Goal: Information Seeking & Learning: Learn about a topic

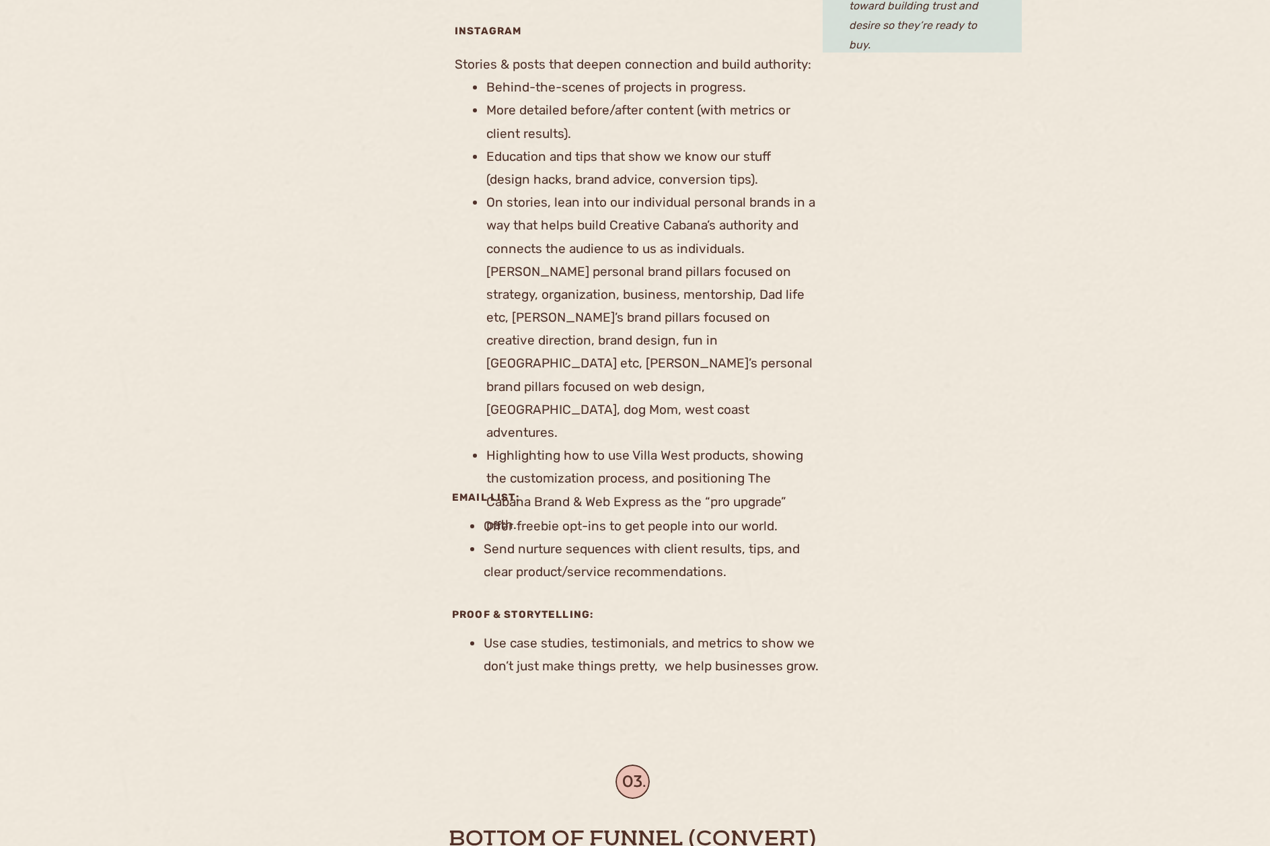
scroll to position [1280, 0]
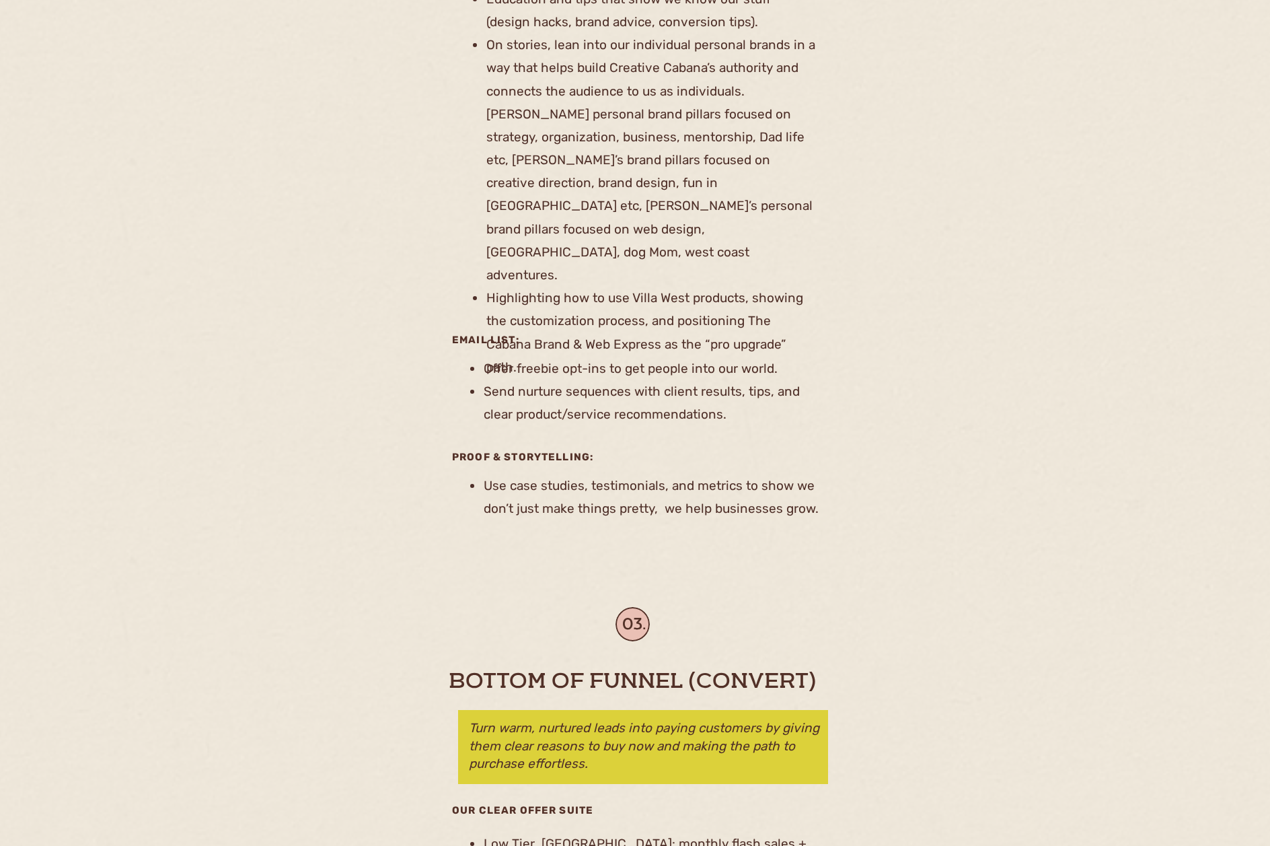
click at [543, 375] on li "Offer freebie opt-ins to get people into our world." at bounding box center [648, 368] width 330 height 23
click at [655, 359] on li "Offer freebie opt-ins to get people into our world." at bounding box center [648, 368] width 330 height 23
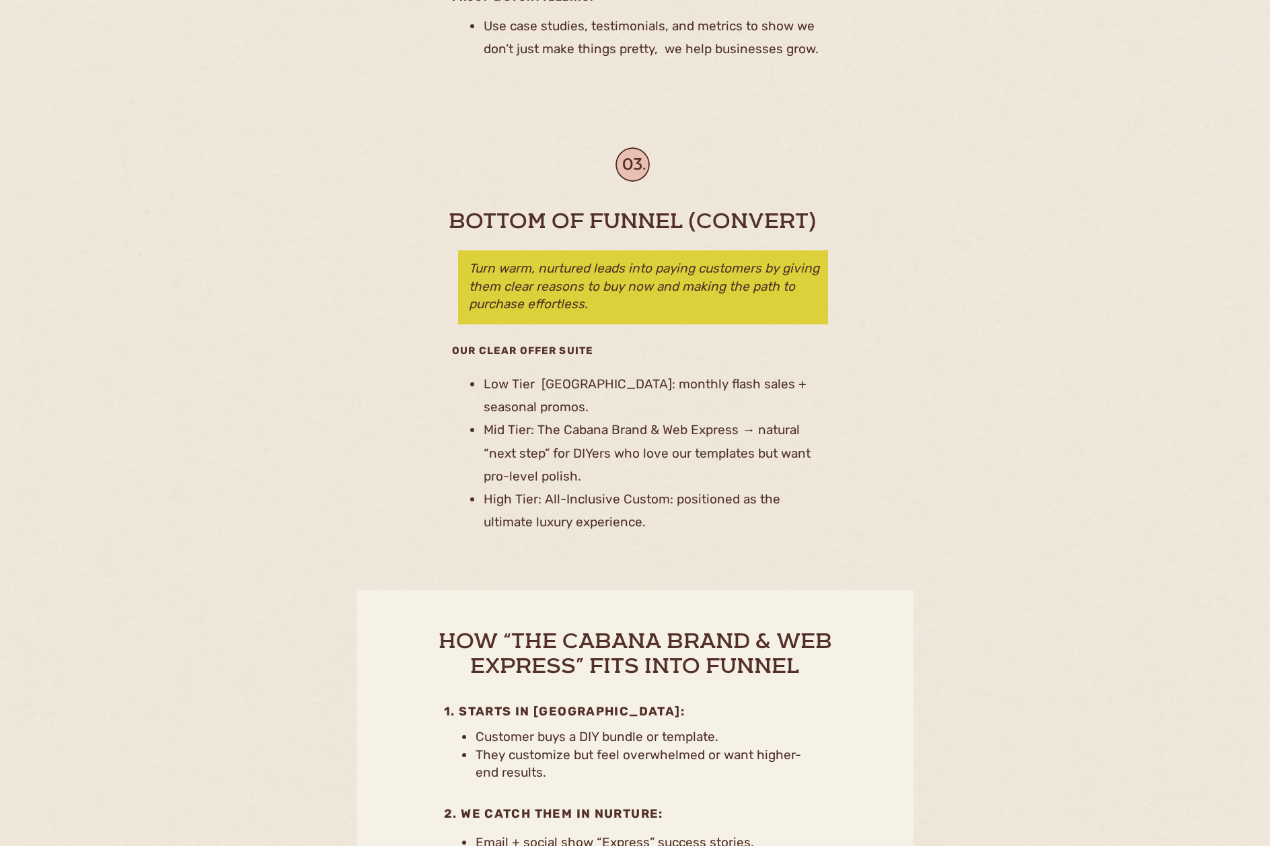
scroll to position [1739, 0]
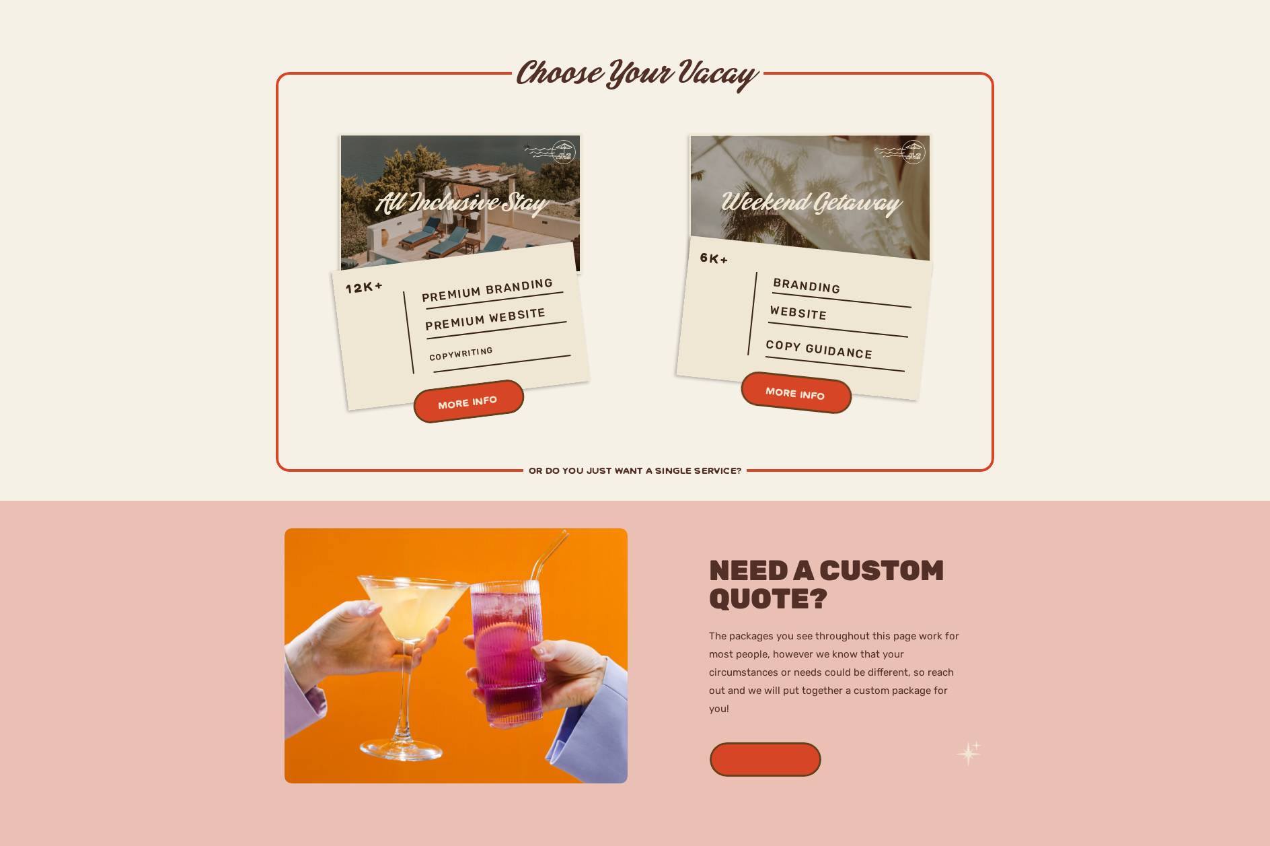
scroll to position [3855, 0]
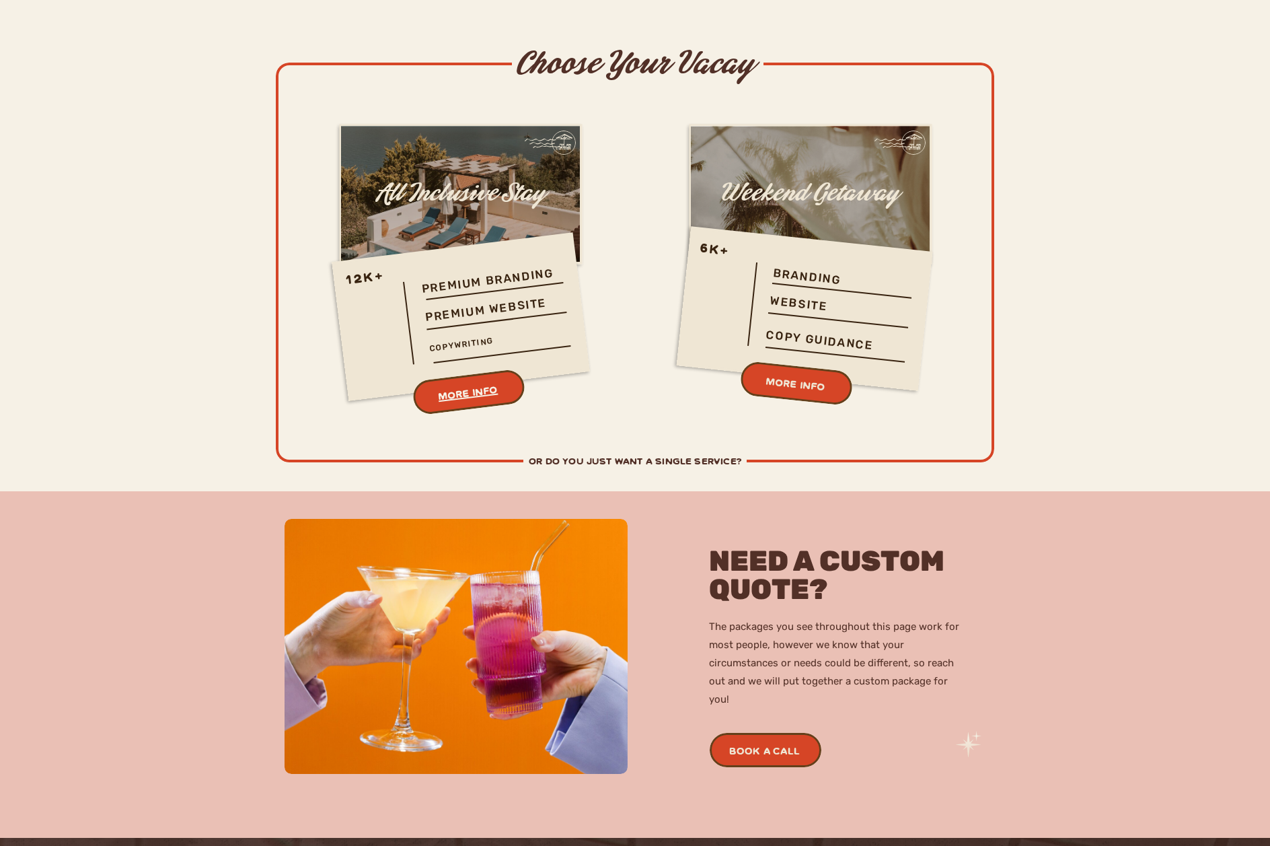
click at [473, 388] on h3 "MORE INFO" at bounding box center [468, 393] width 170 height 41
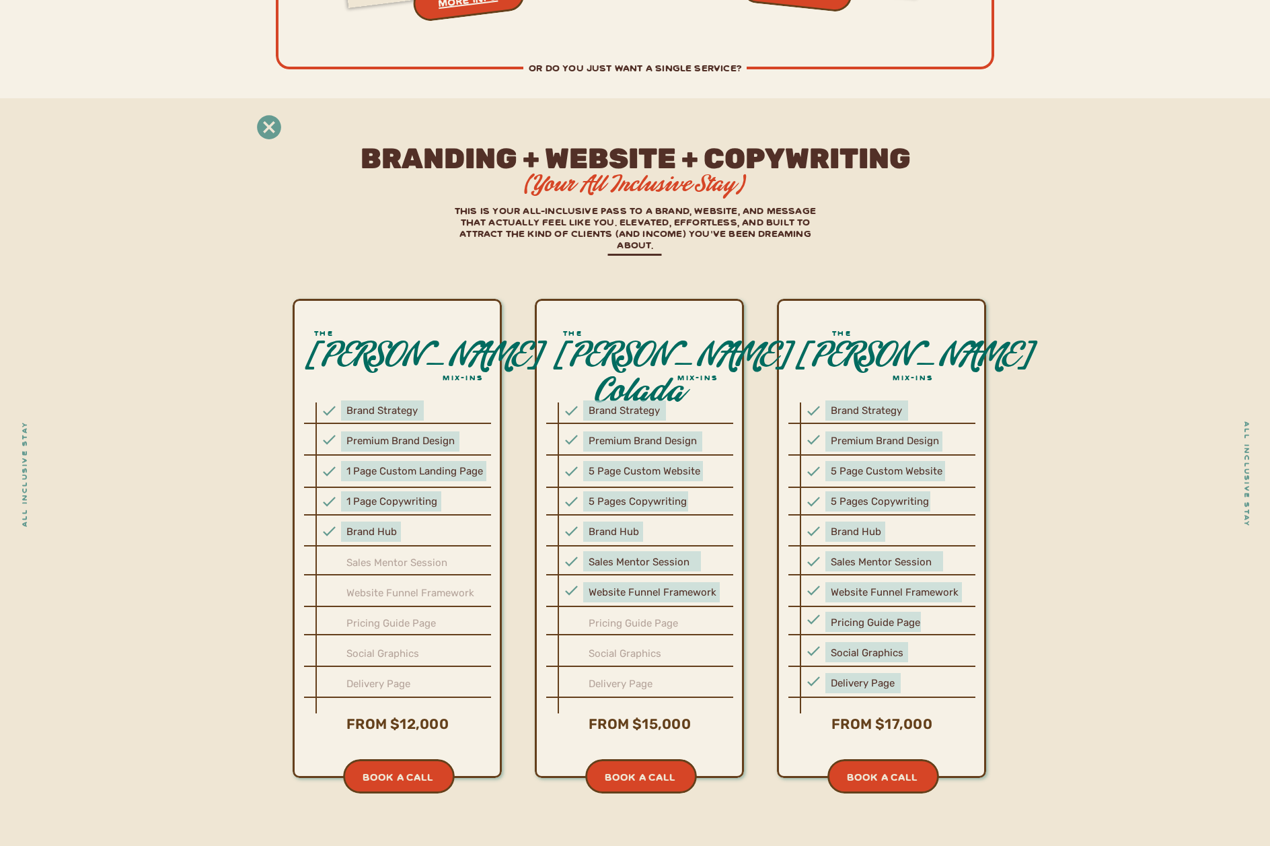
scroll to position [4247, 0]
click at [267, 128] on icon at bounding box center [269, 128] width 30 height 30
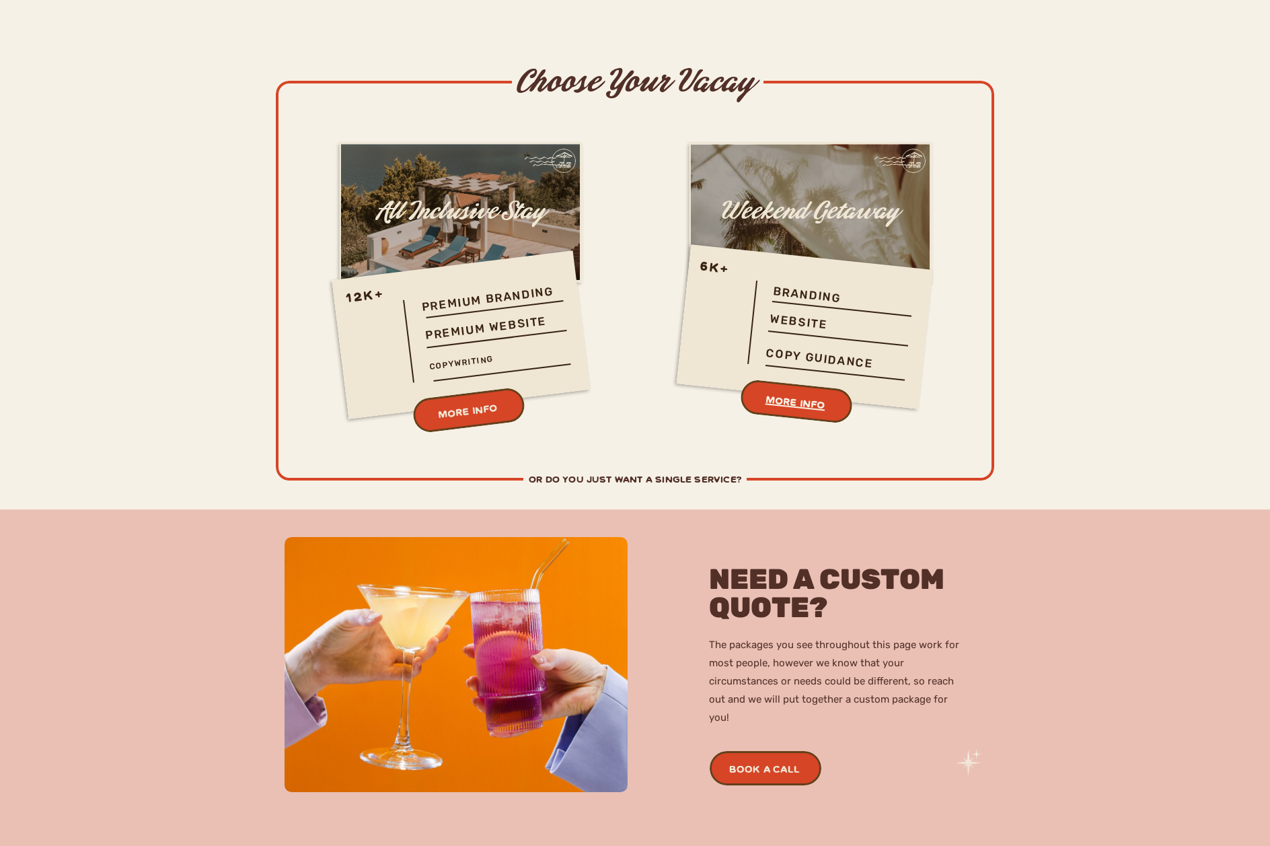
click at [782, 392] on h3 "MORE INFO" at bounding box center [795, 402] width 170 height 38
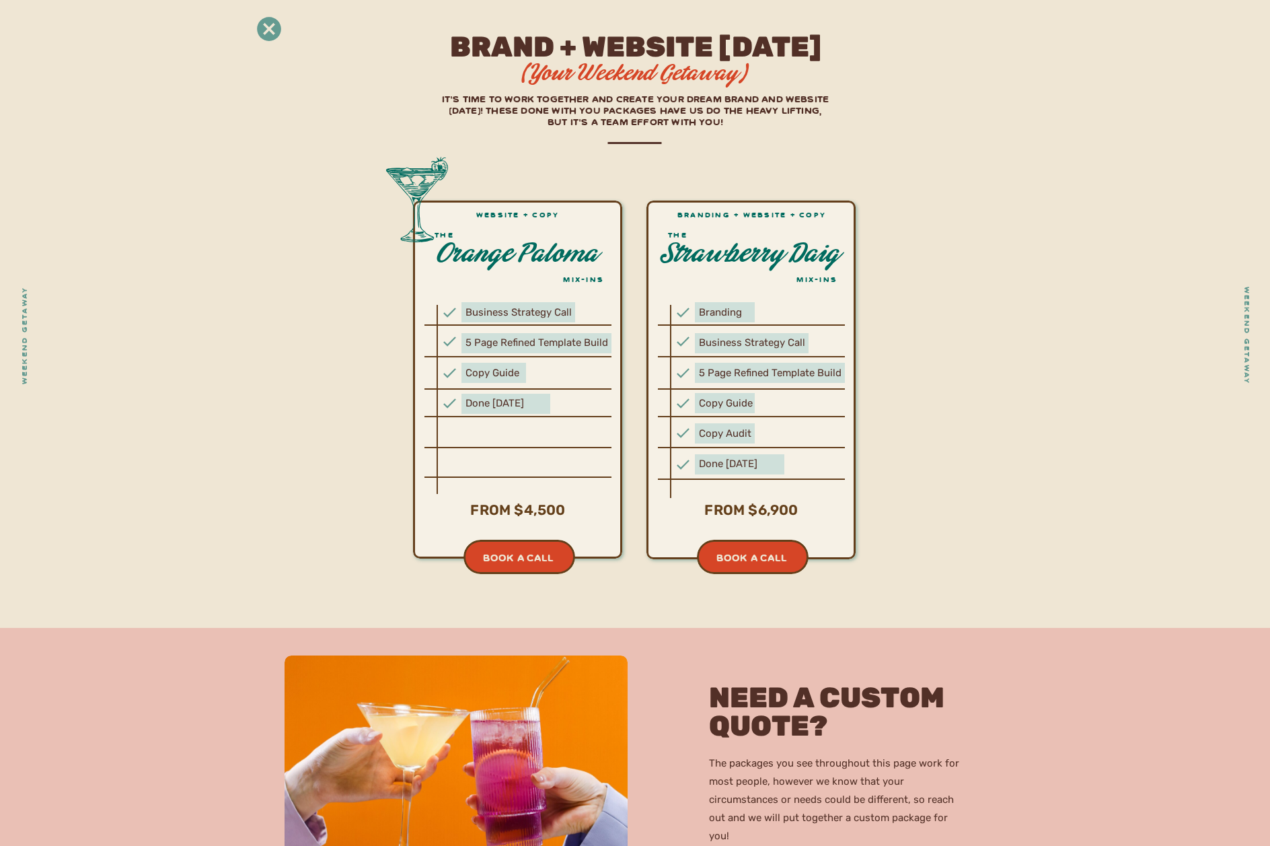
scroll to position [4278, 0]
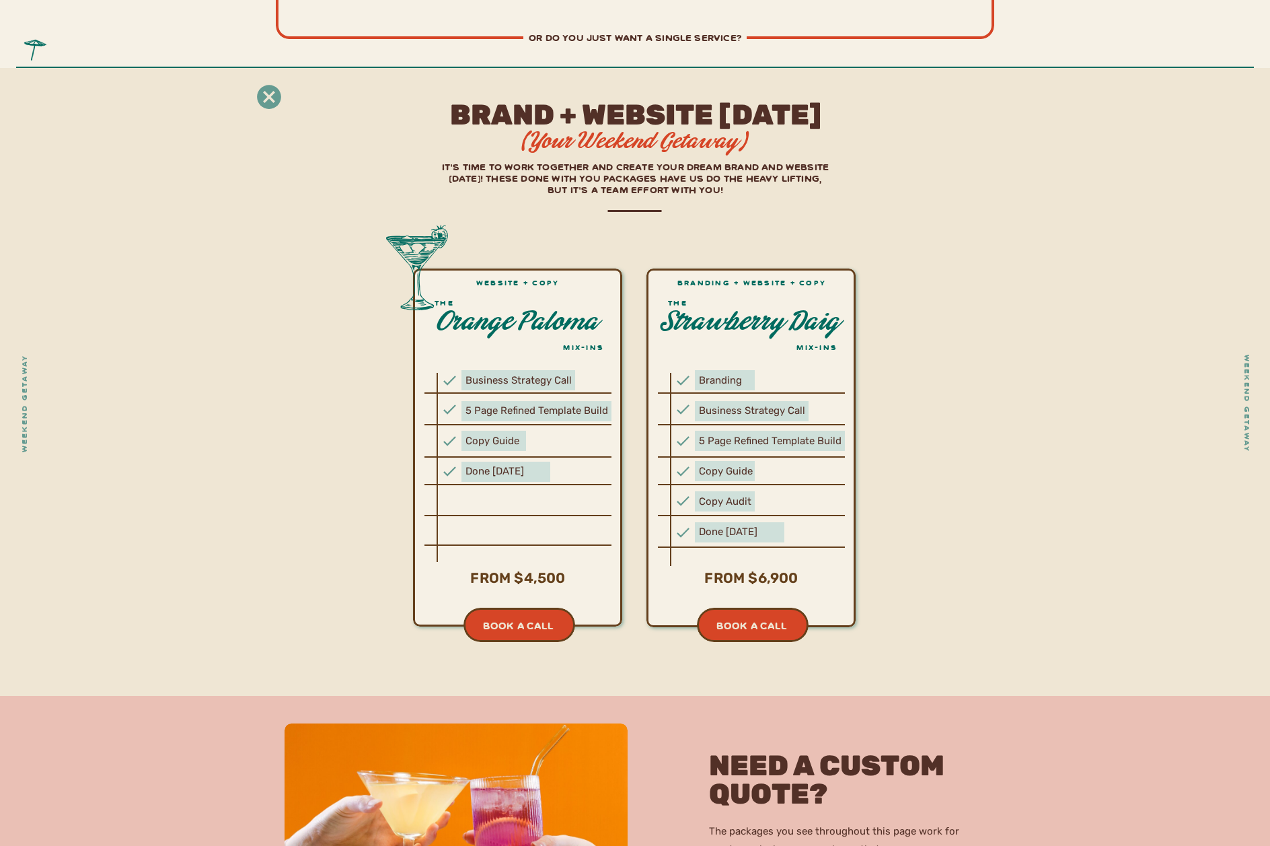
click at [269, 102] on icon at bounding box center [269, 97] width 24 height 24
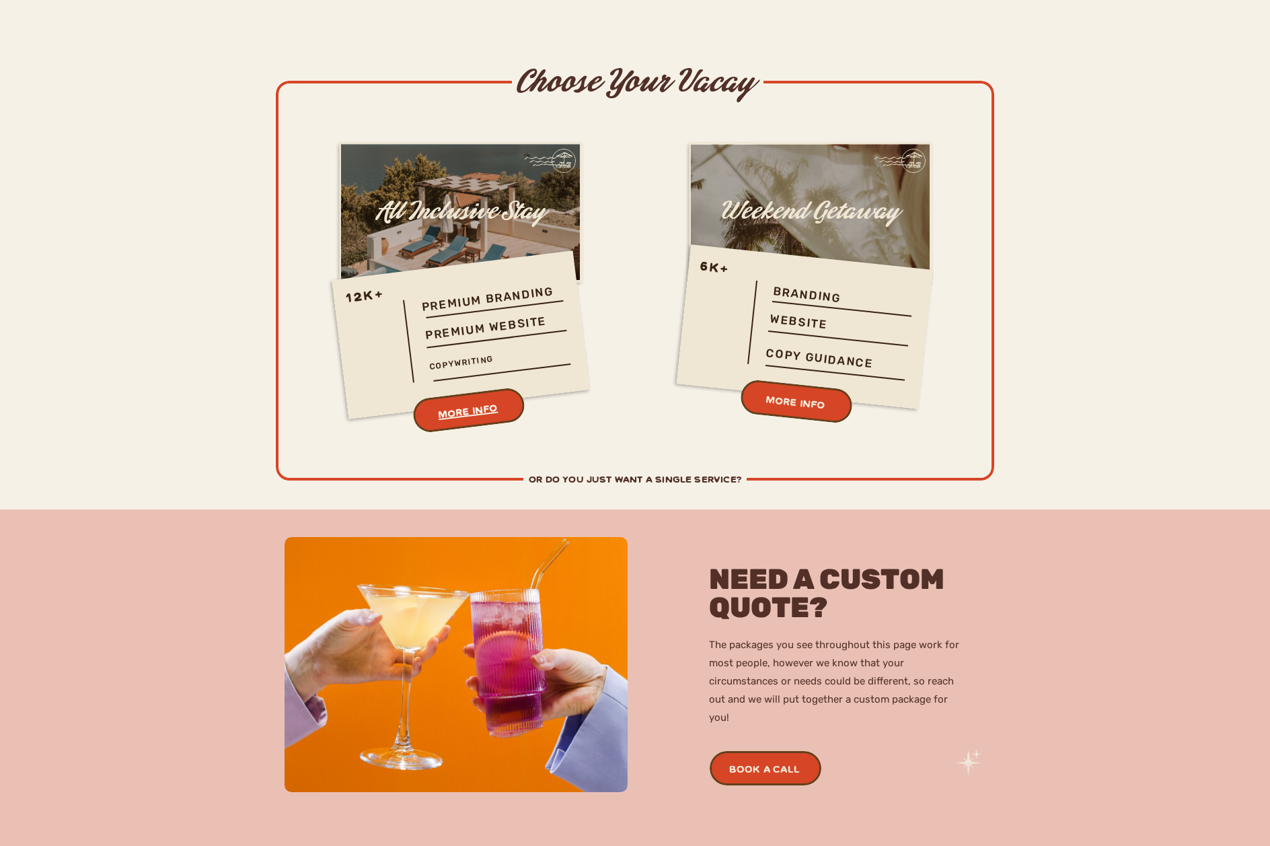
click at [478, 401] on h3 "MORE INFO" at bounding box center [468, 411] width 170 height 41
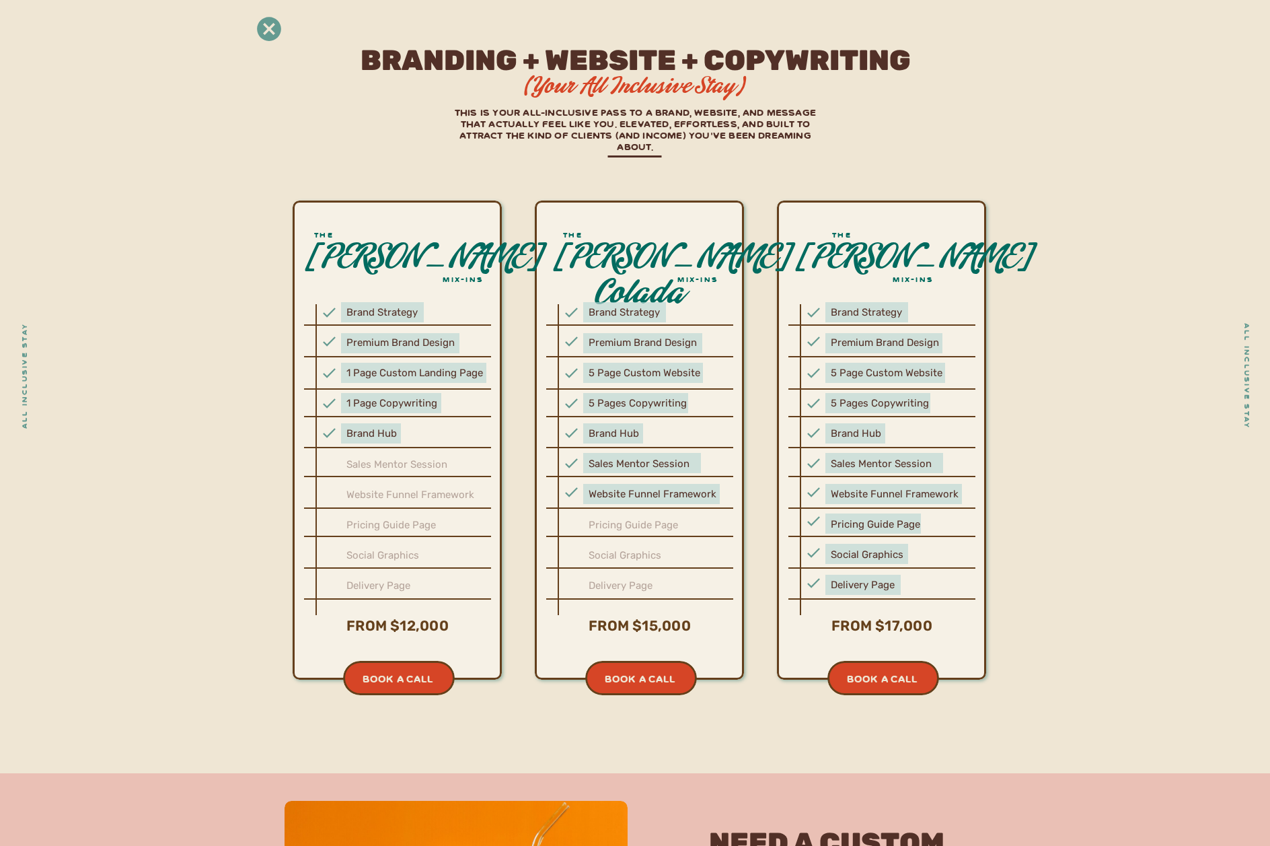
click at [266, 36] on icon at bounding box center [269, 29] width 24 height 24
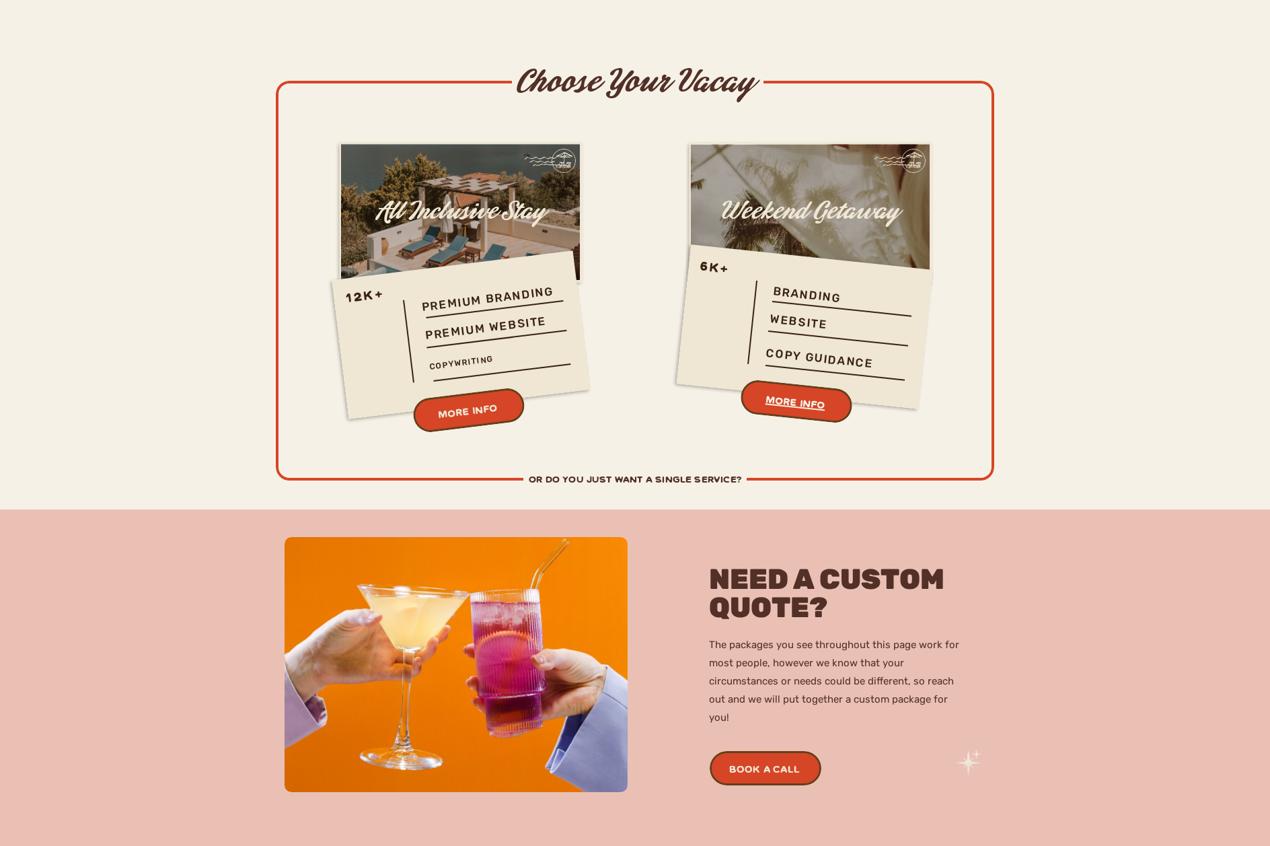
click at [813, 397] on h3 "MORE INFO" at bounding box center [795, 402] width 170 height 38
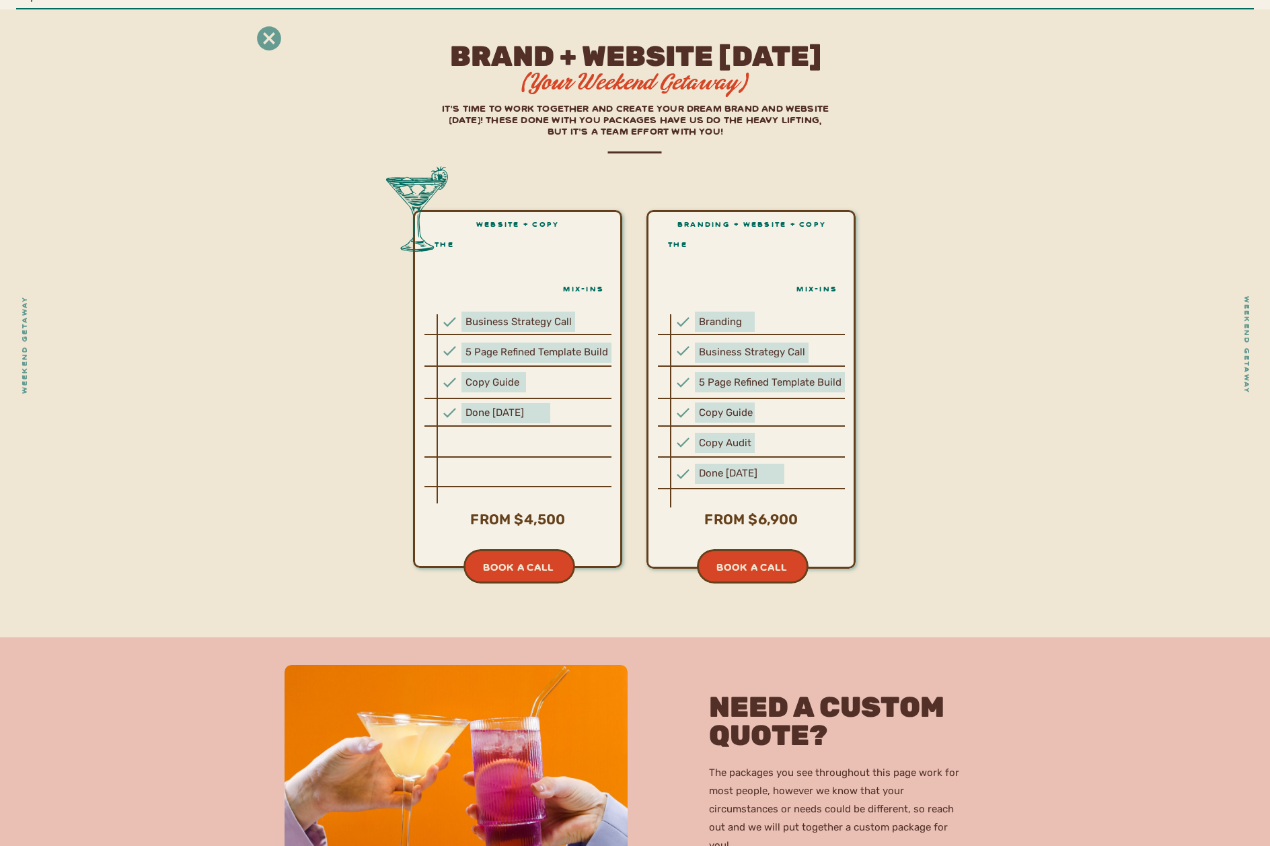
scroll to position [4346, 0]
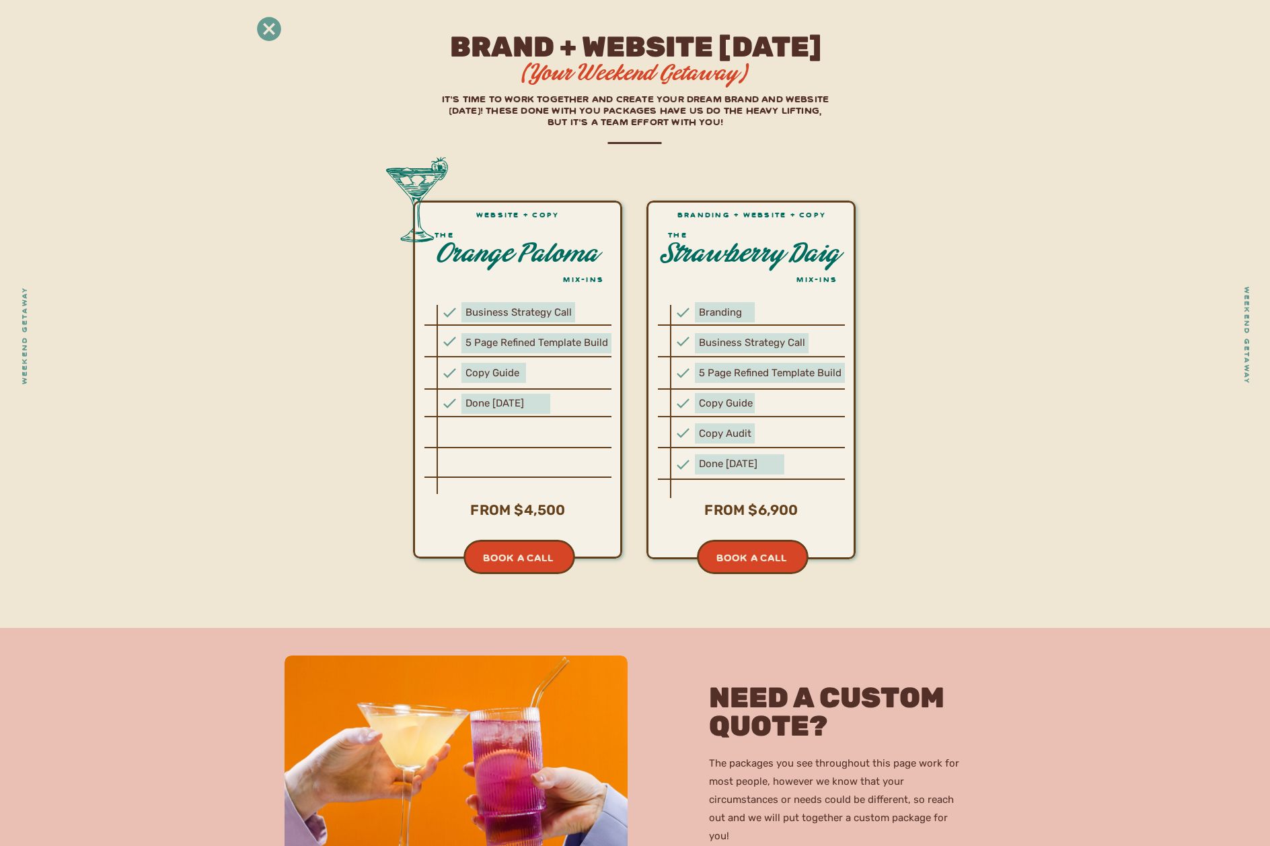
click at [265, 24] on icon at bounding box center [269, 29] width 30 height 30
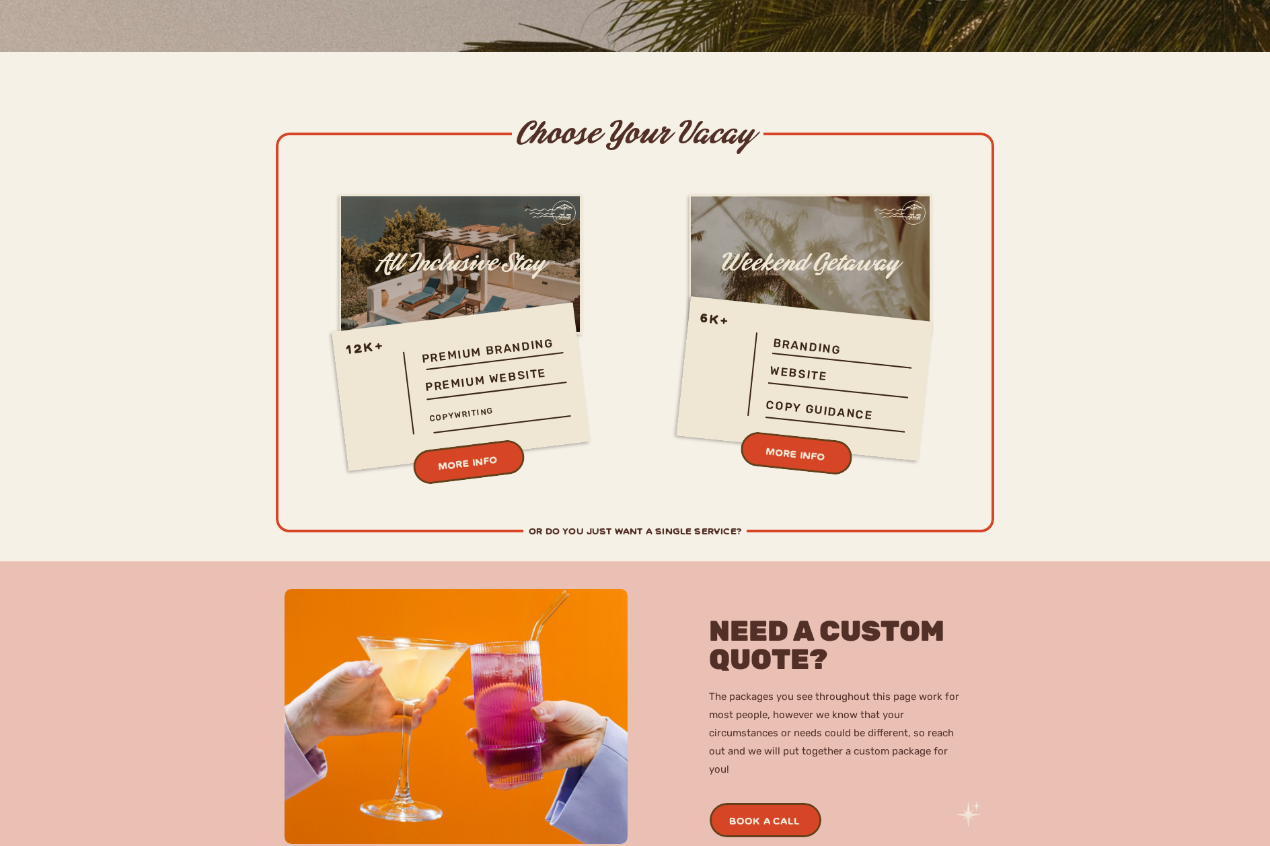
scroll to position [3782, 0]
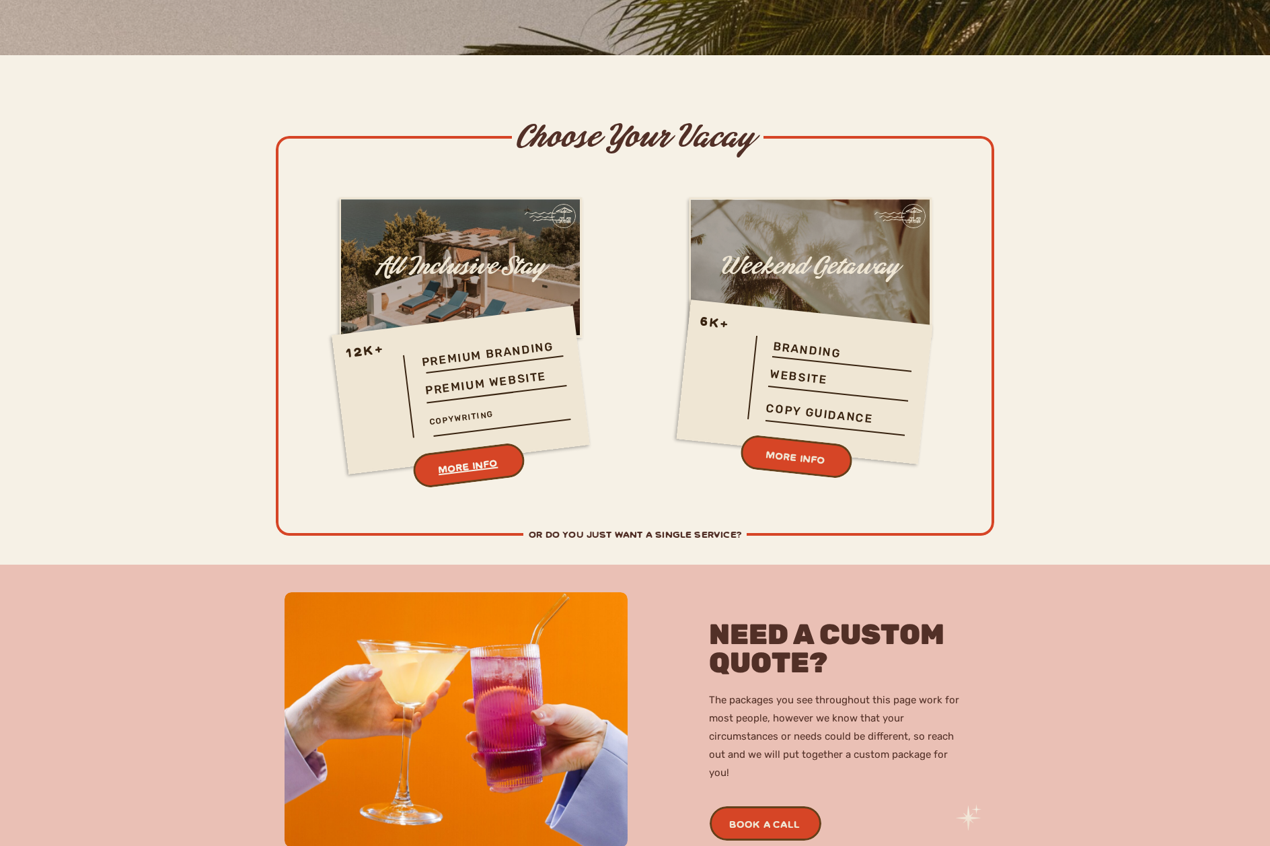
click at [484, 463] on h3 "MORE INFO" at bounding box center [468, 466] width 170 height 41
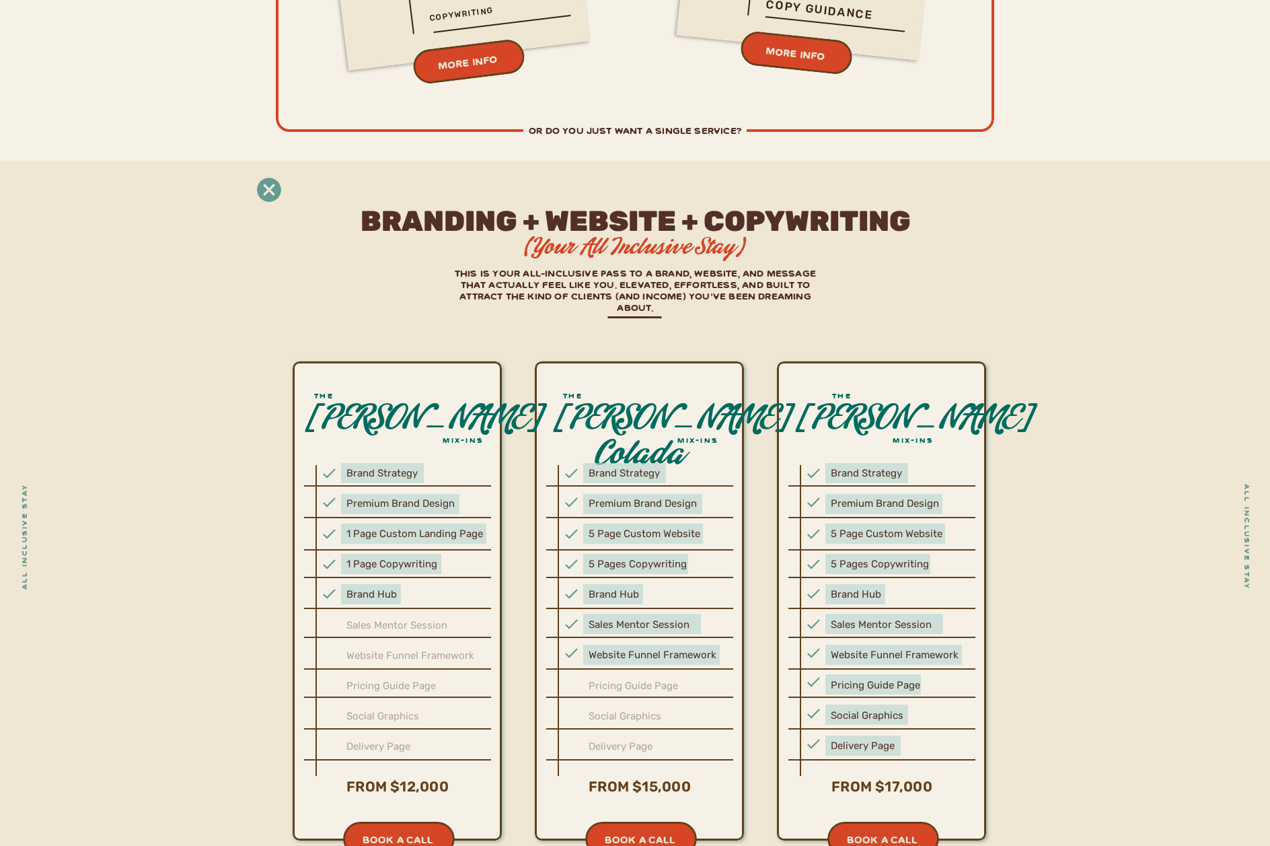
scroll to position [4144, 0]
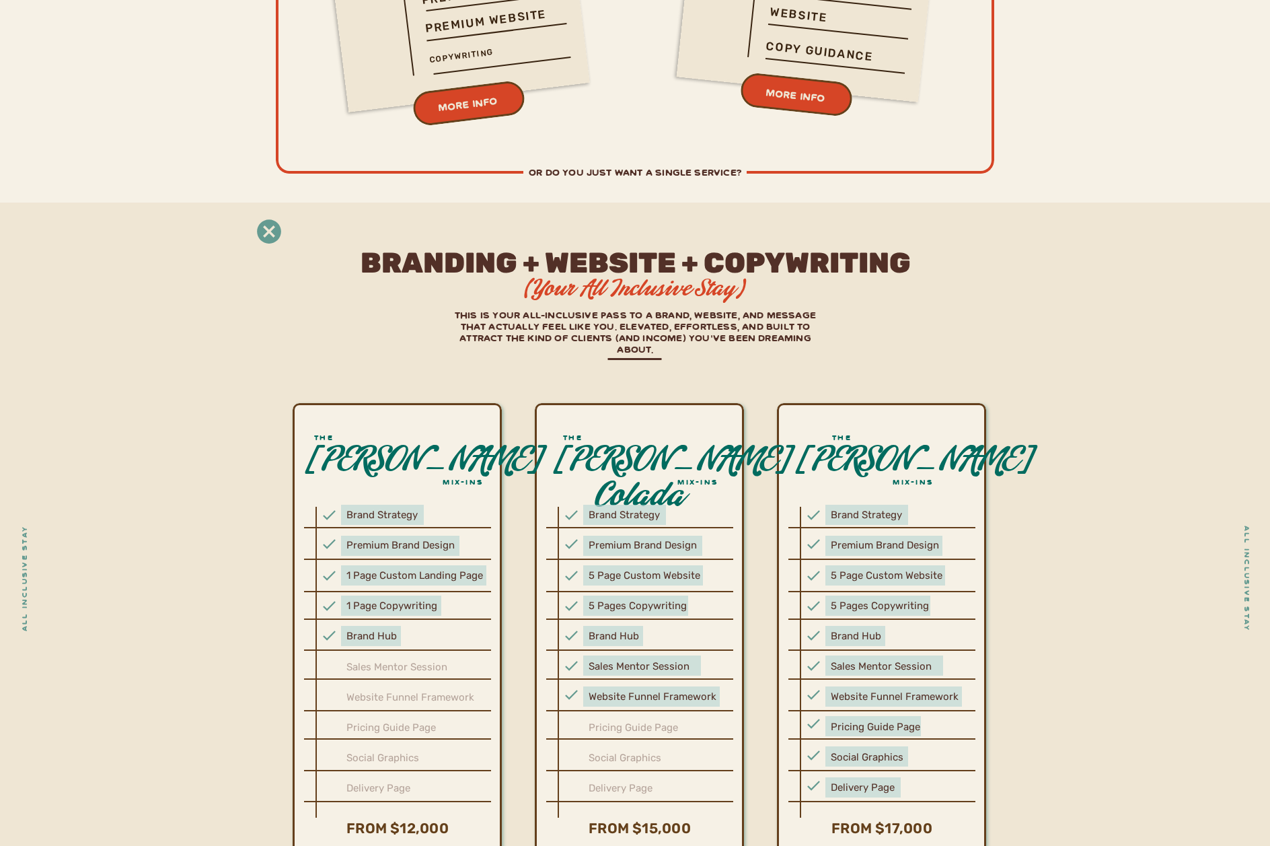
click at [269, 231] on icon at bounding box center [269, 232] width 30 height 30
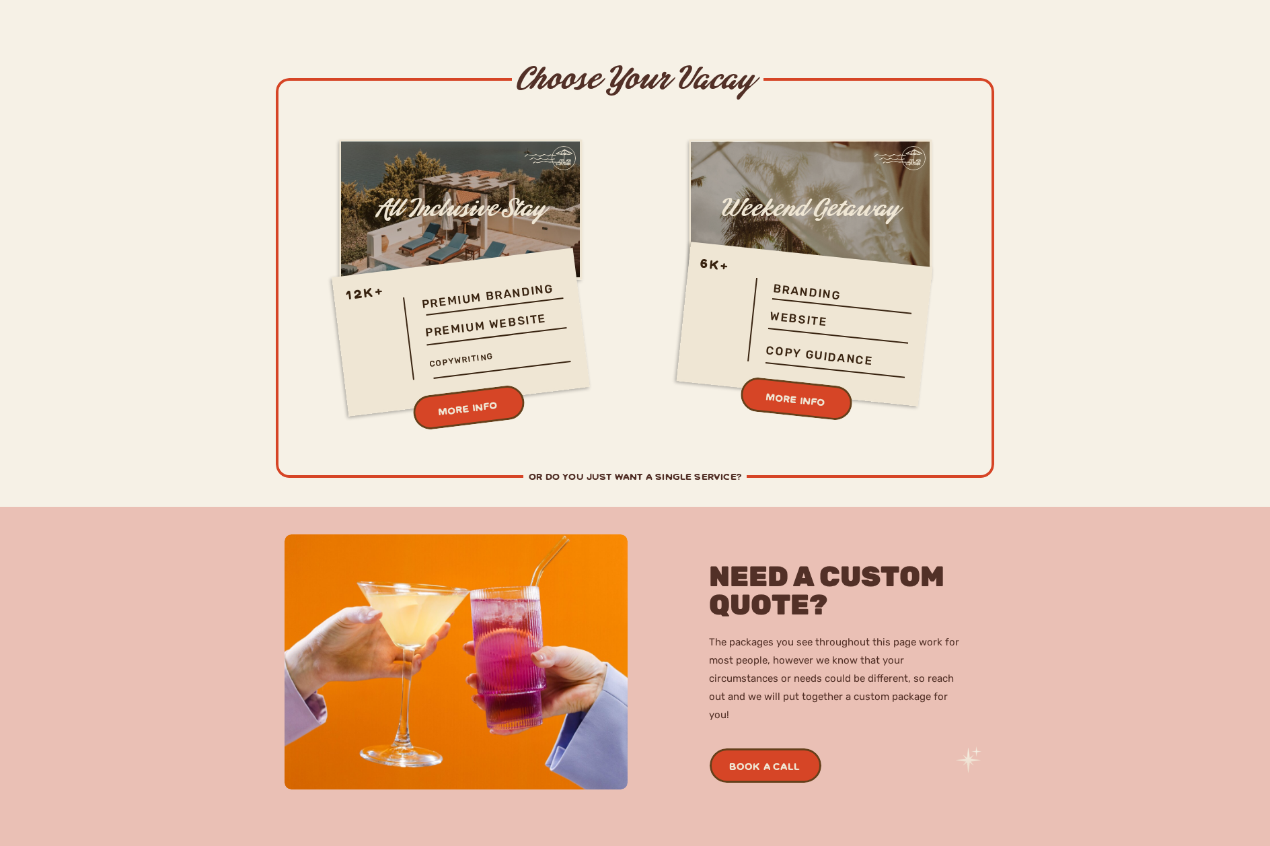
scroll to position [3837, 0]
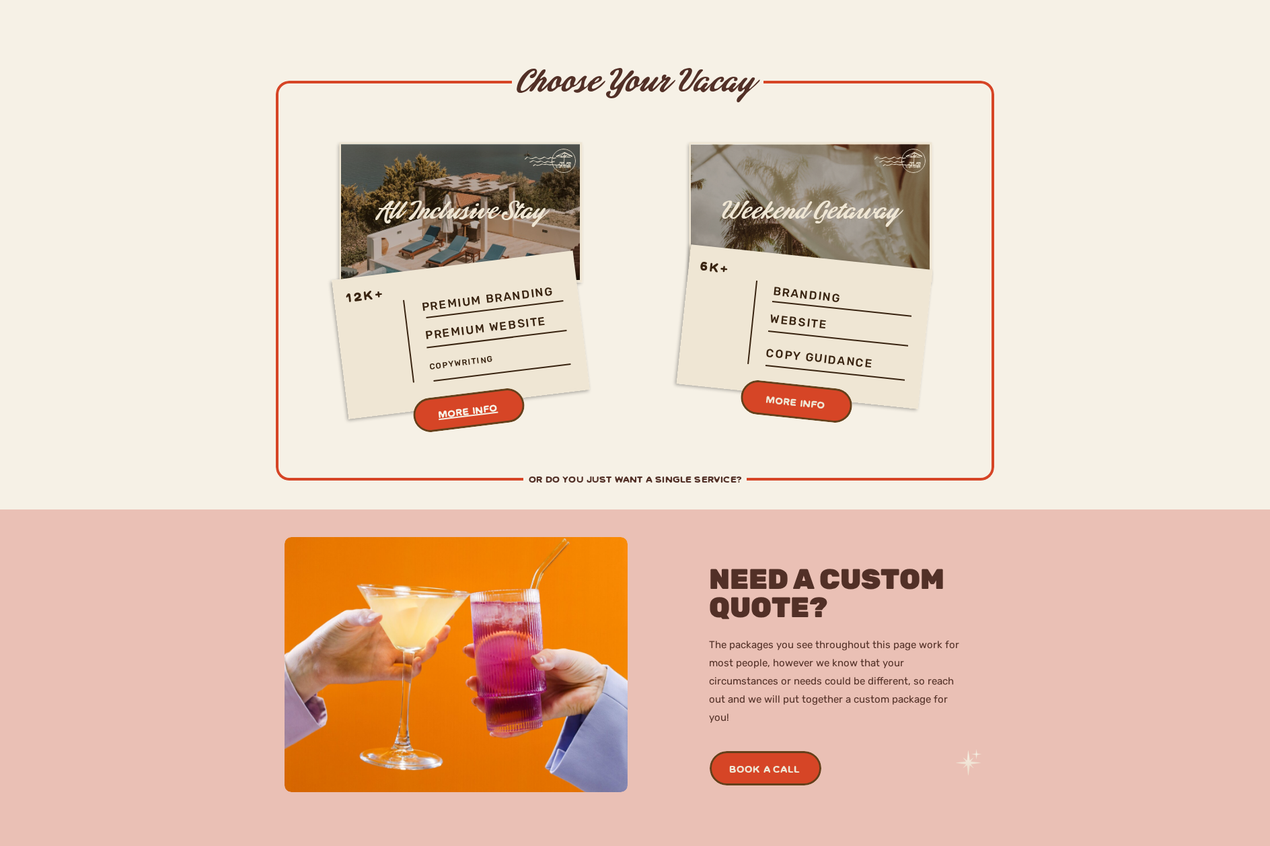
click at [467, 414] on h3 "MORE INFO" at bounding box center [468, 411] width 170 height 41
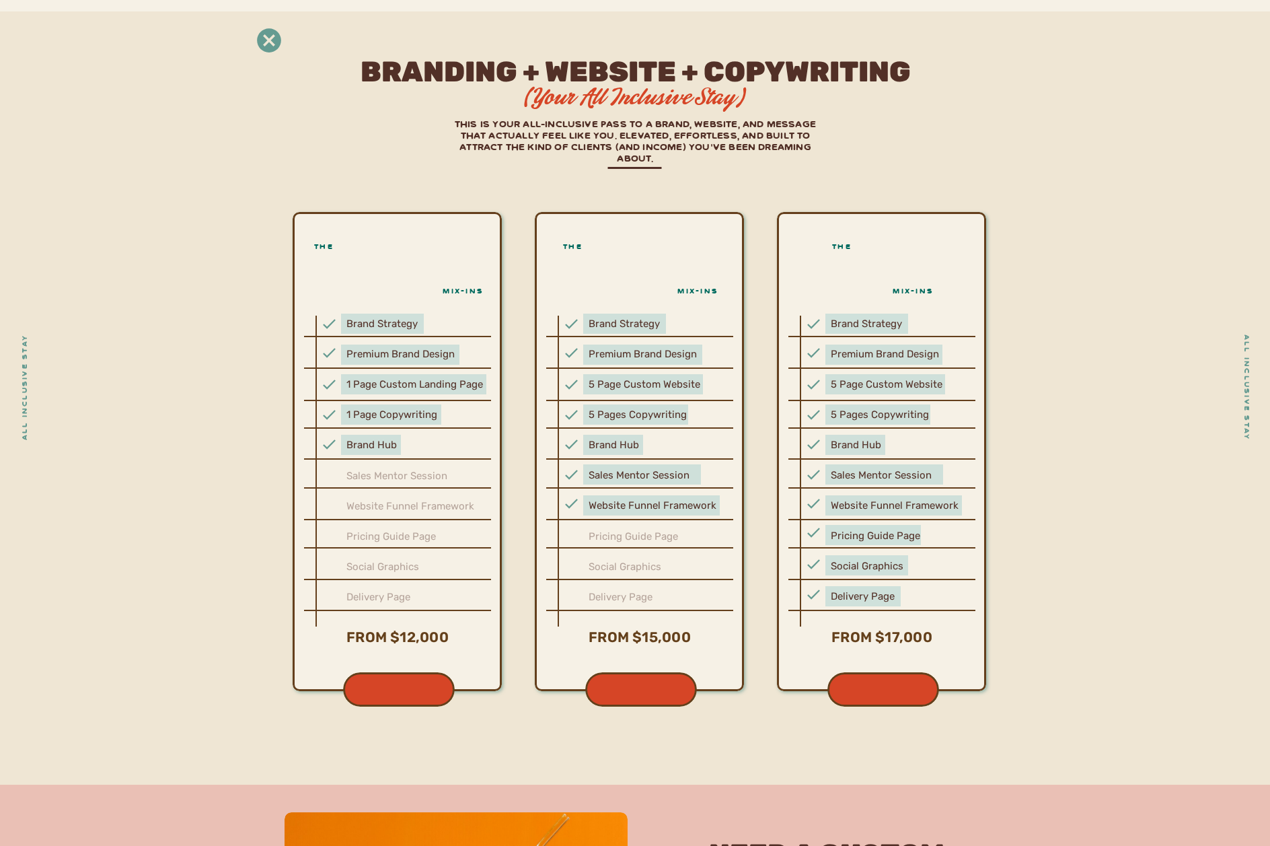
scroll to position [4346, 0]
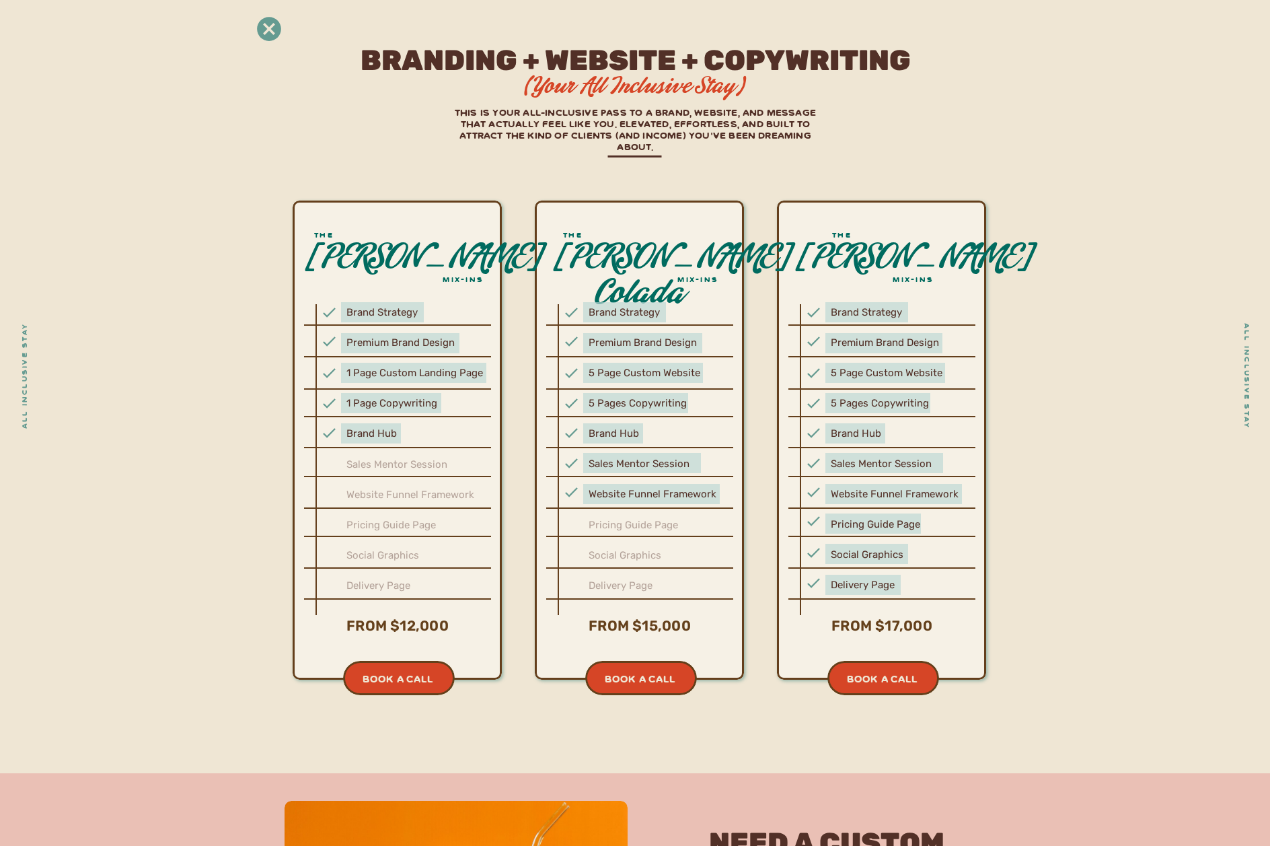
click at [267, 25] on icon at bounding box center [269, 29] width 24 height 24
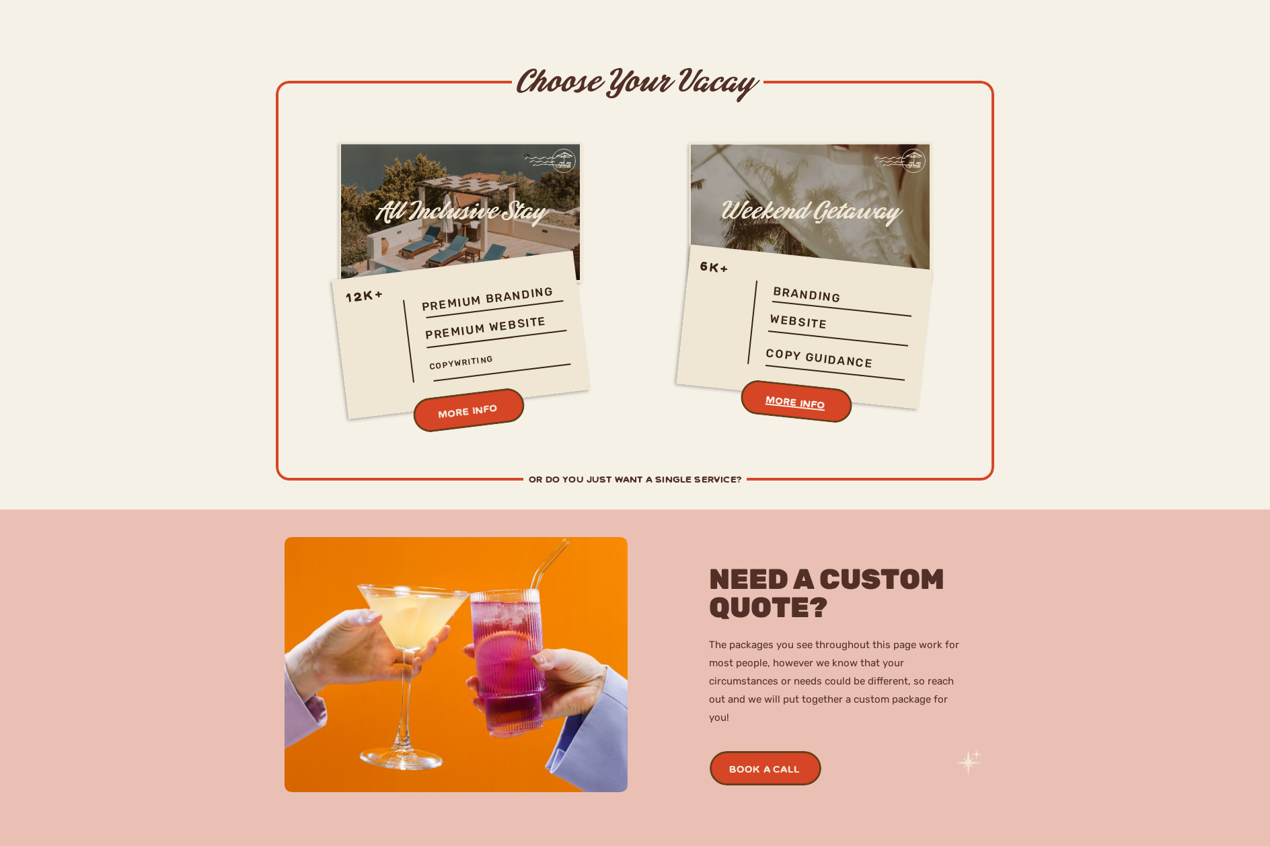
click at [779, 406] on h3 "MORE INFO" at bounding box center [795, 402] width 170 height 38
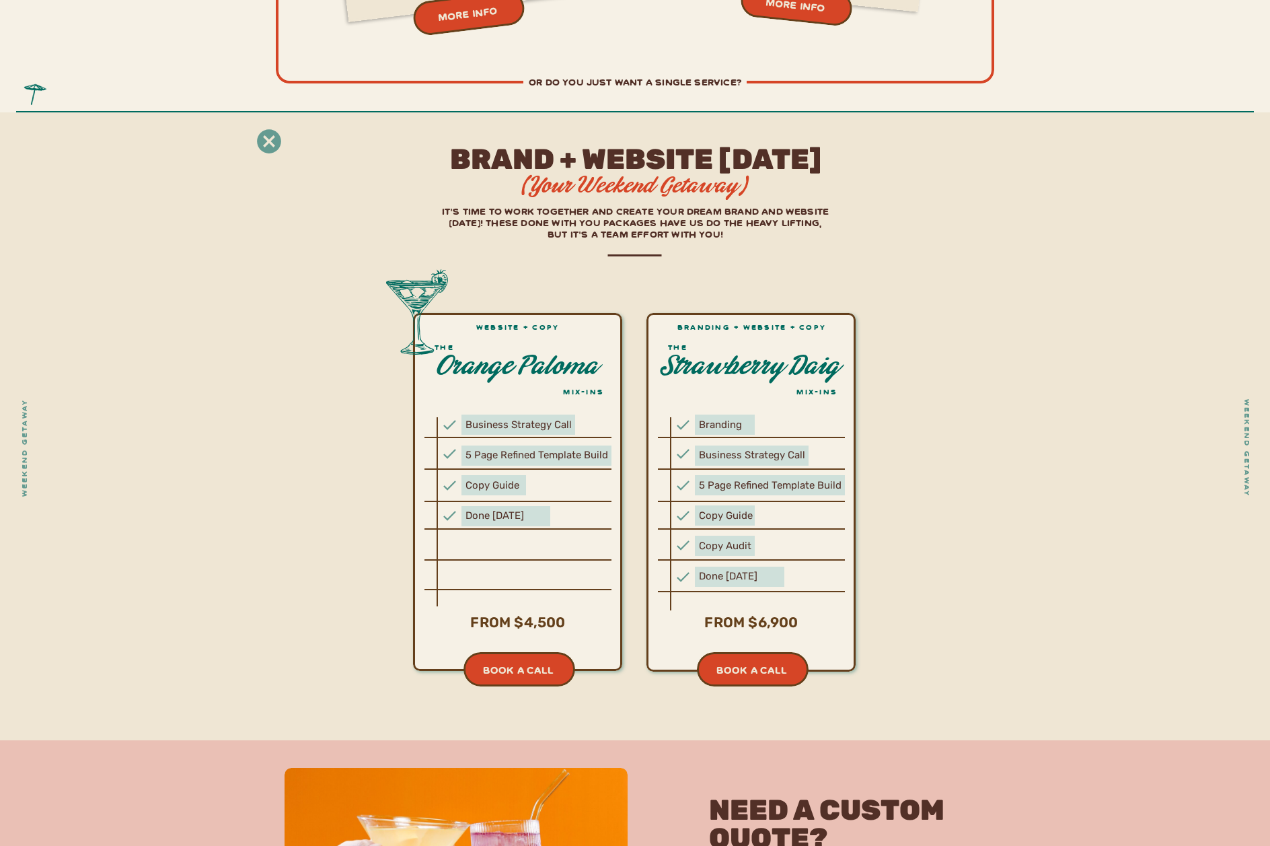
scroll to position [4261, 0]
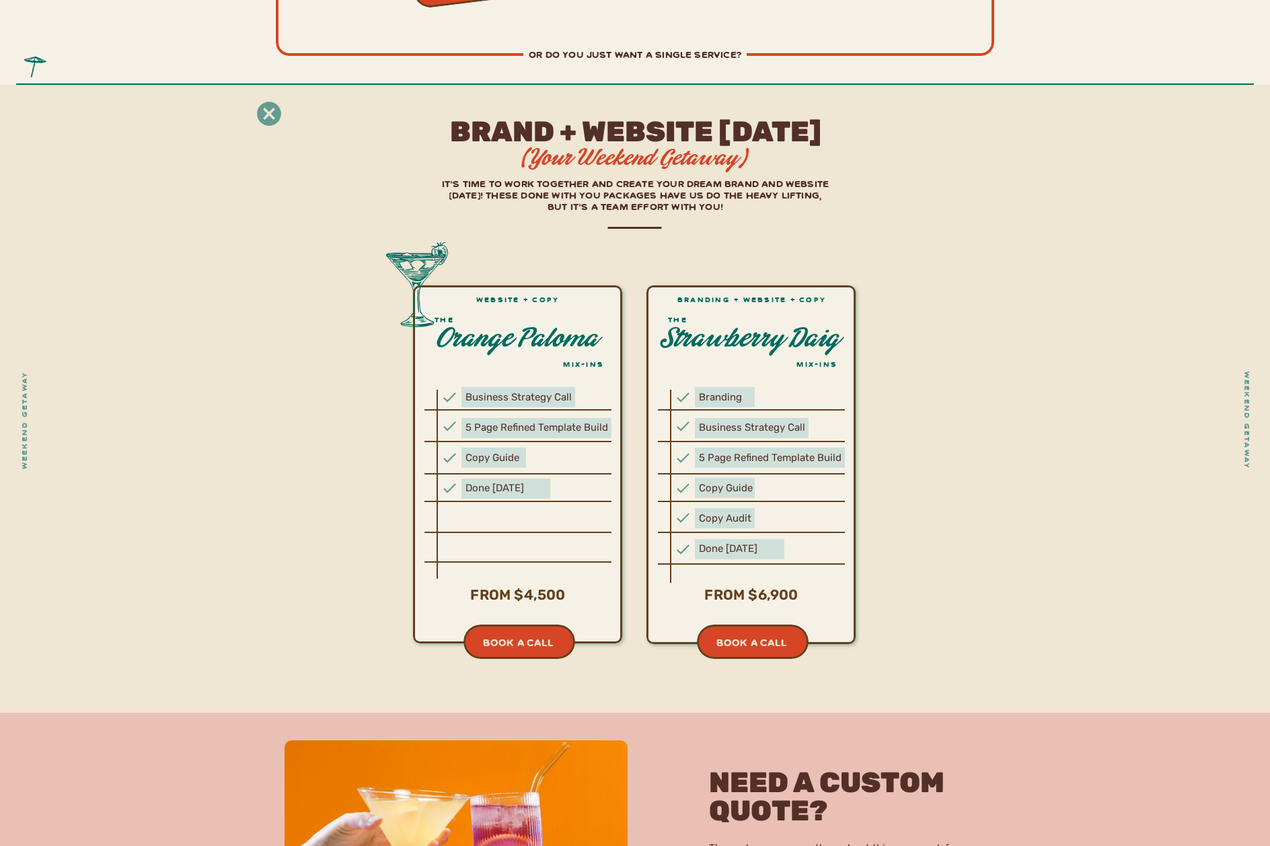
click at [268, 108] on icon at bounding box center [269, 114] width 24 height 24
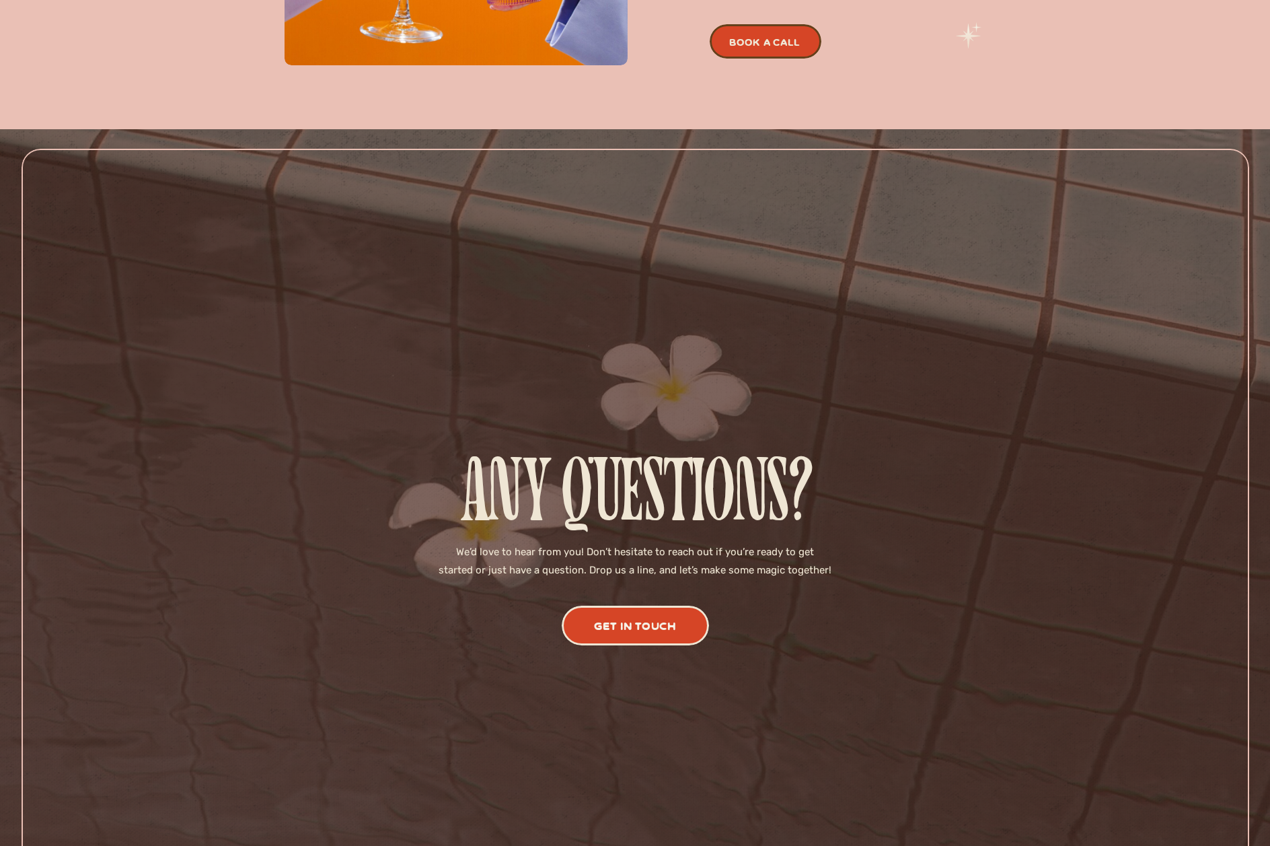
scroll to position [4692, 0]
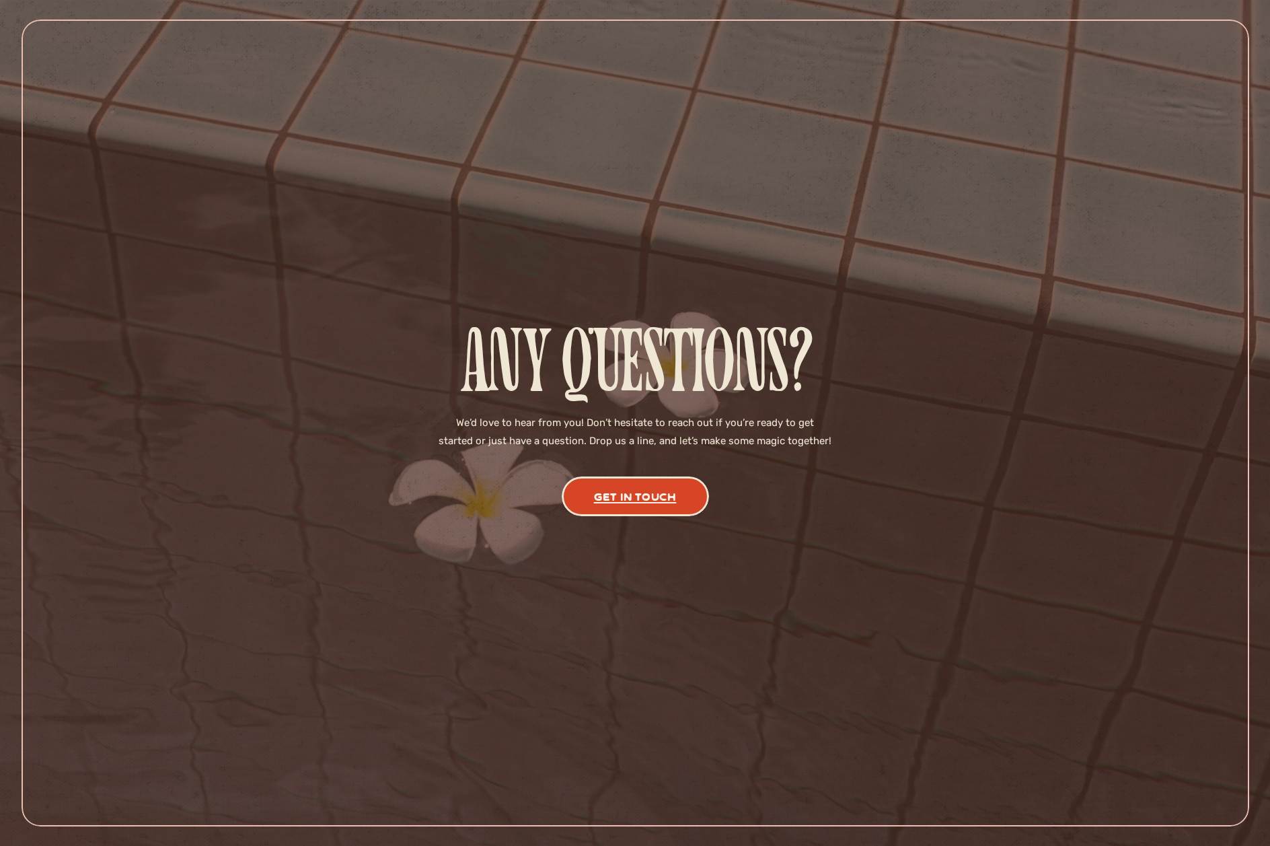
click at [649, 493] on div "get in touch" at bounding box center [635, 496] width 90 height 21
click at [632, 486] on div "get in touch" at bounding box center [635, 496] width 90 height 21
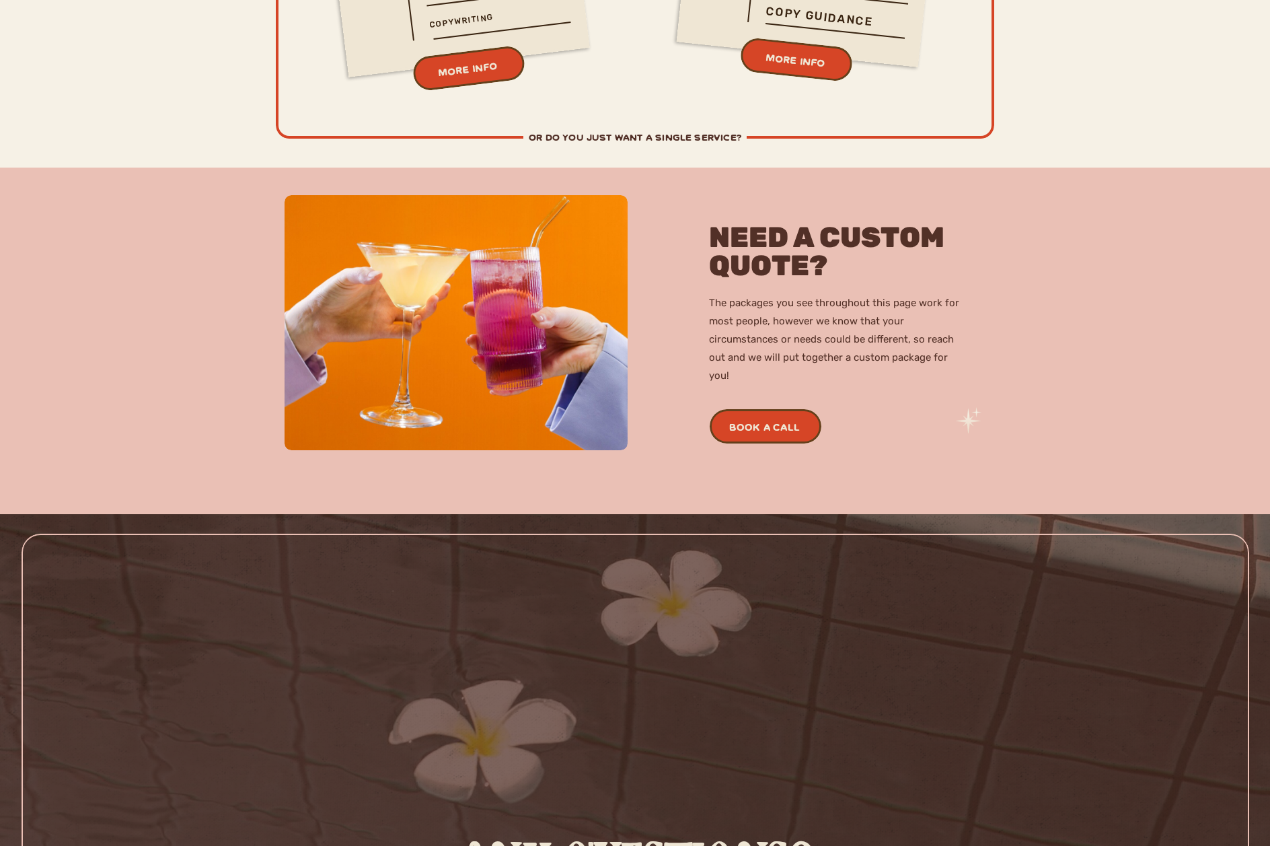
scroll to position [4146, 0]
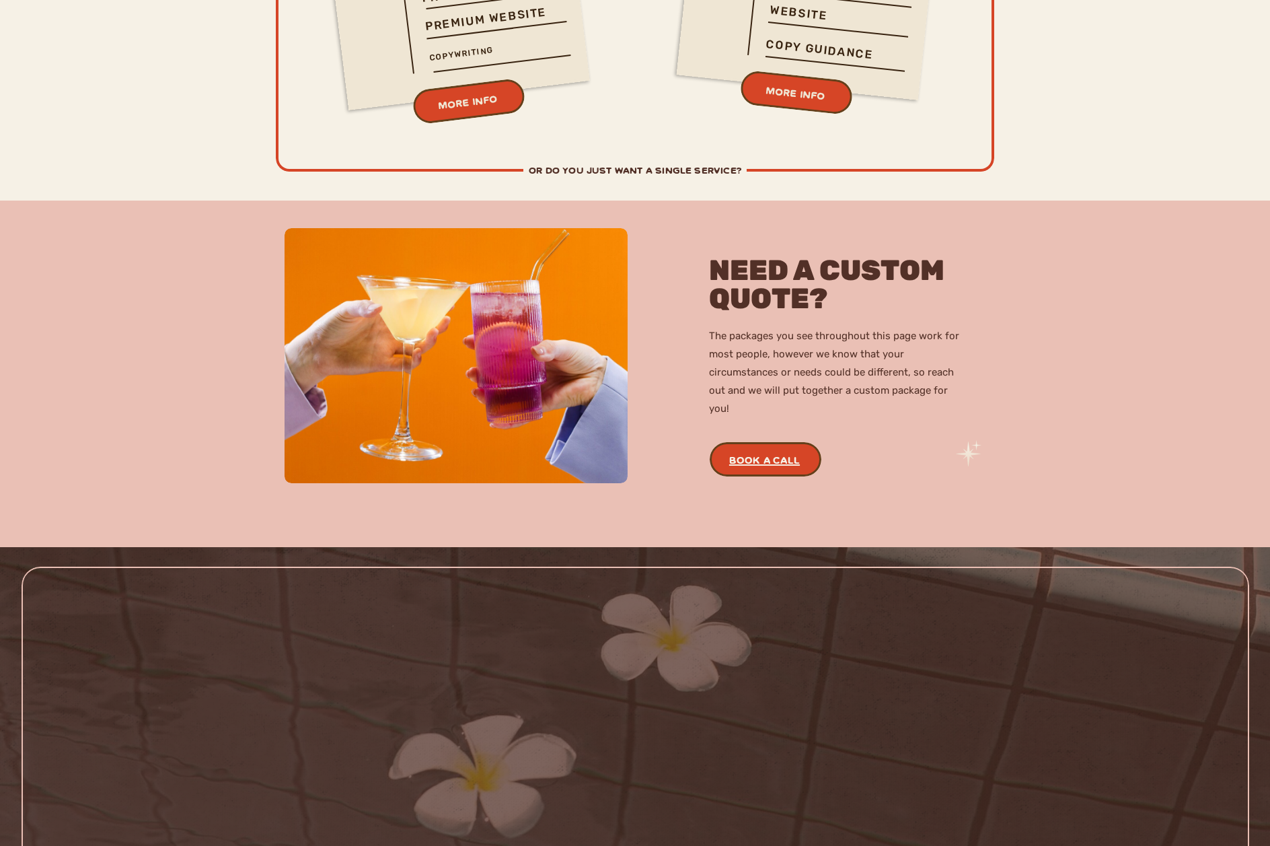
click at [774, 461] on h3 "book a call" at bounding box center [764, 460] width 169 height 21
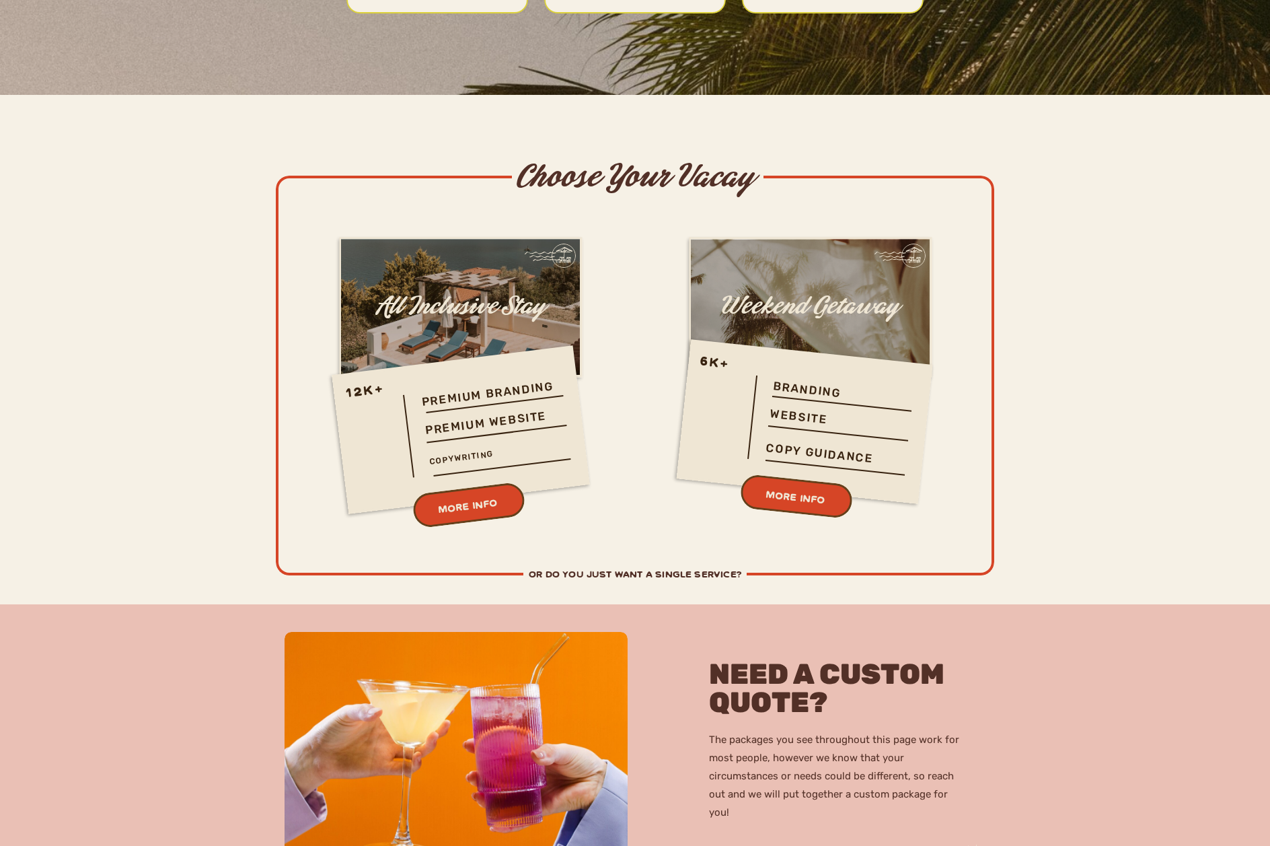
scroll to position [3751, 0]
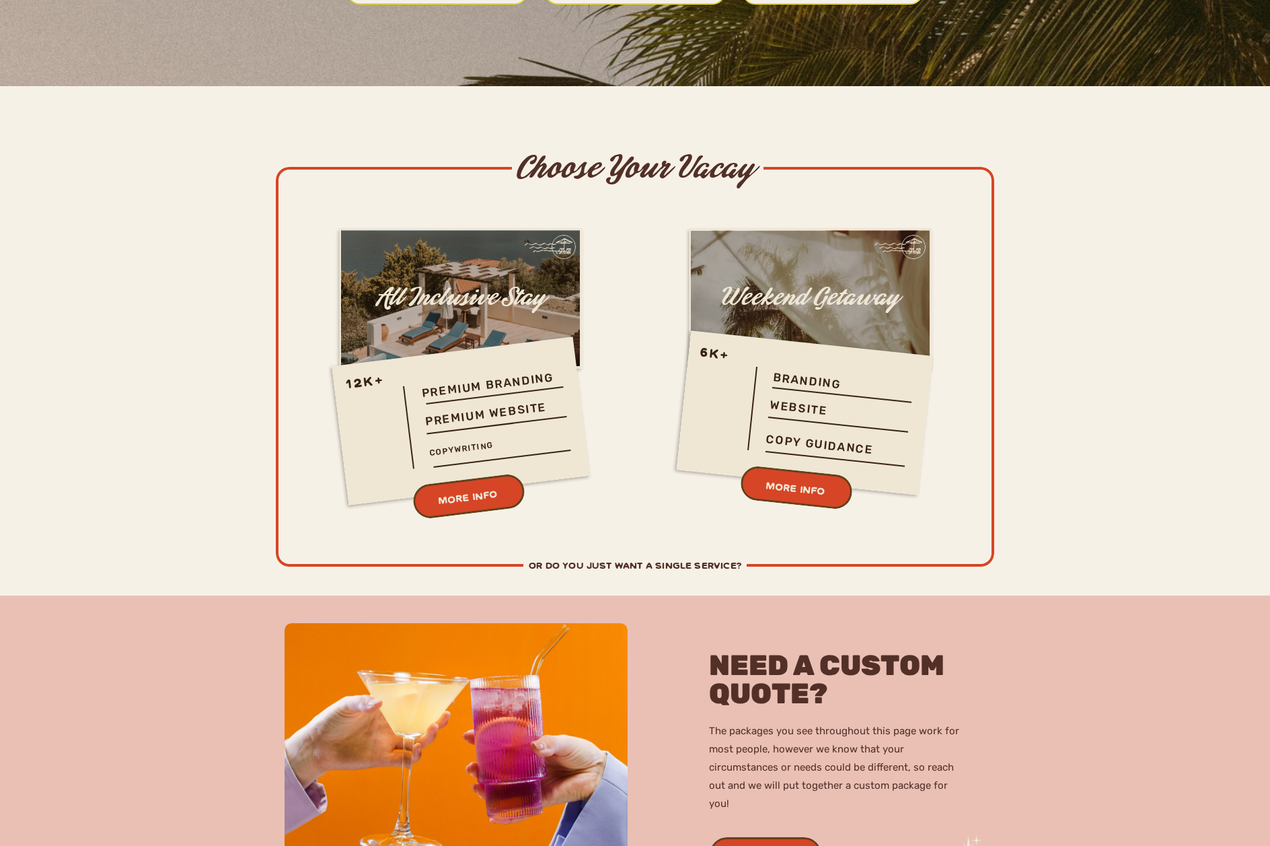
click at [647, 564] on h2 "or do you just want a single service?" at bounding box center [635, 566] width 434 height 16
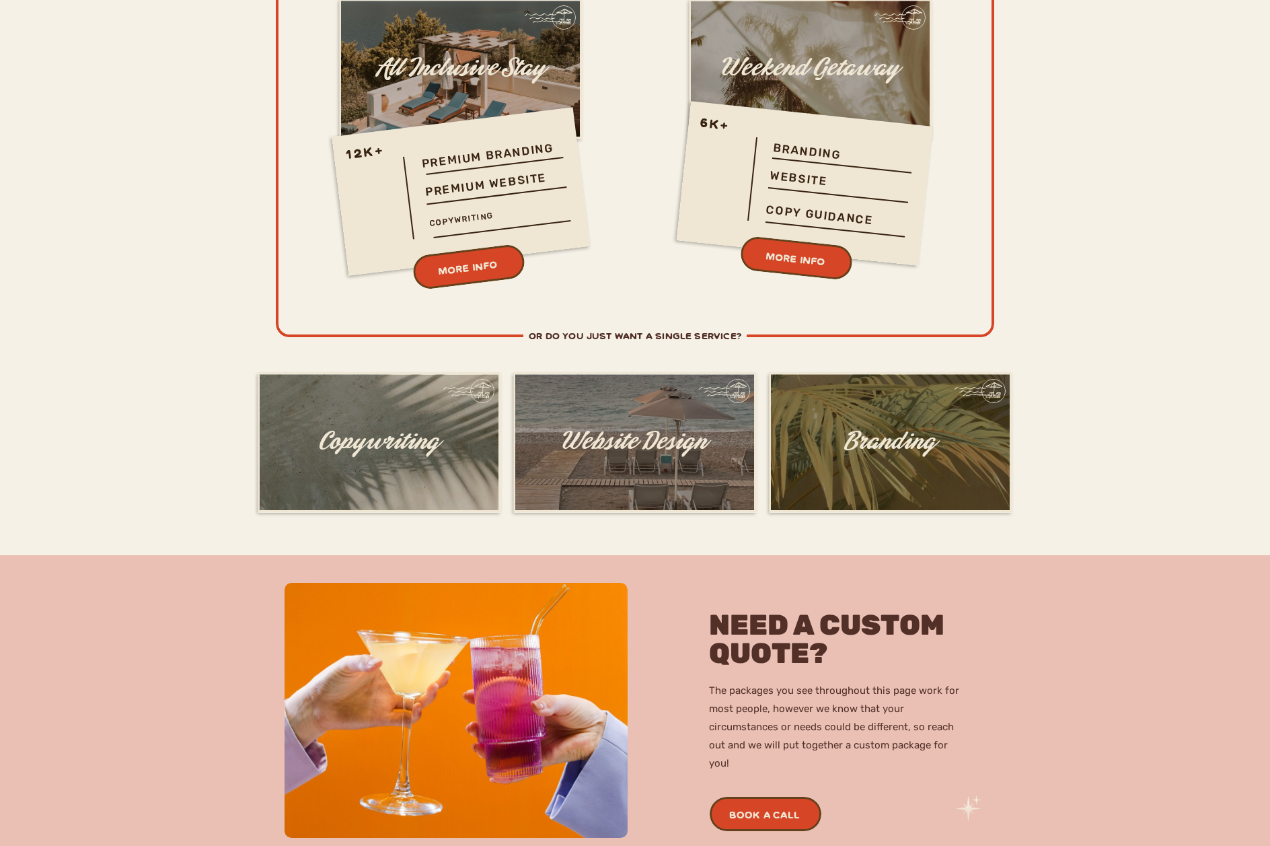
scroll to position [3956, 0]
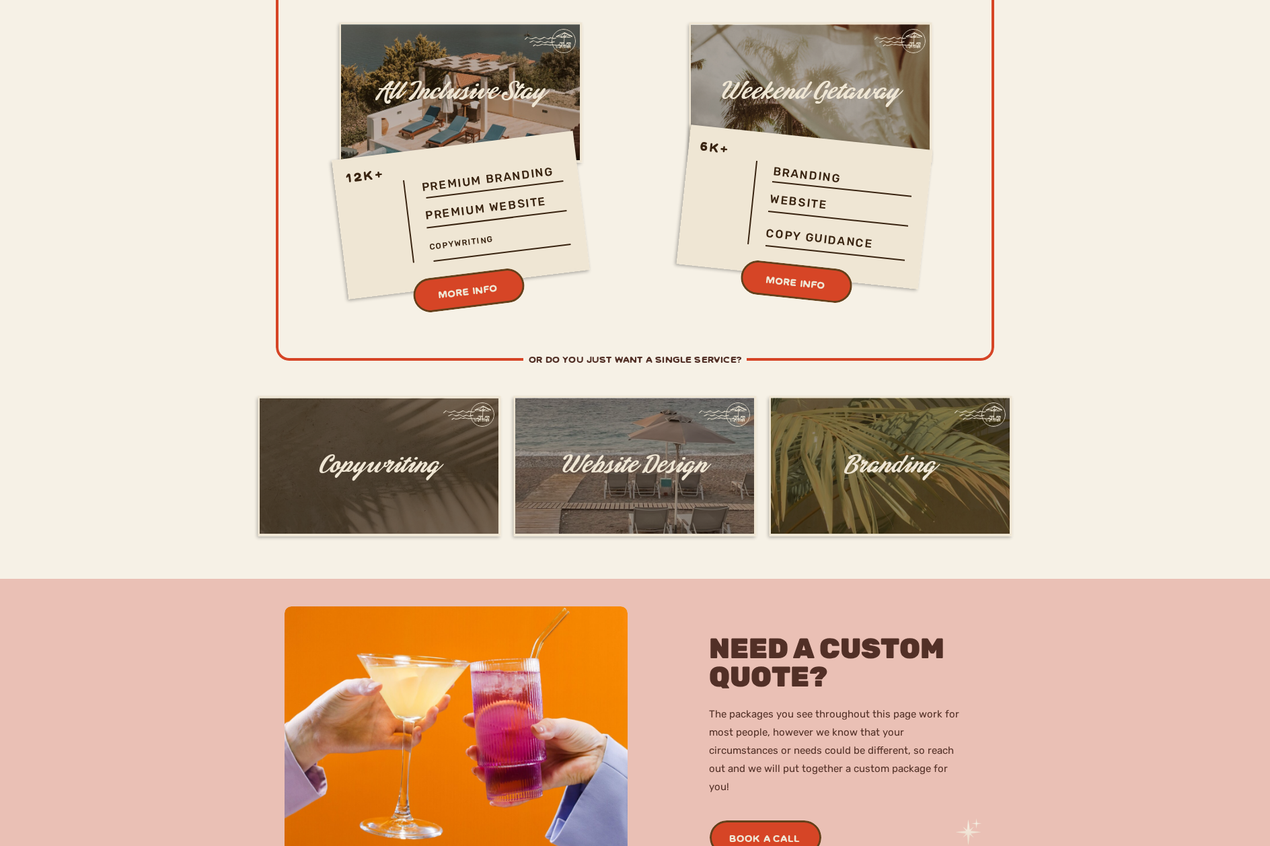
click at [419, 446] on div at bounding box center [379, 466] width 239 height 136
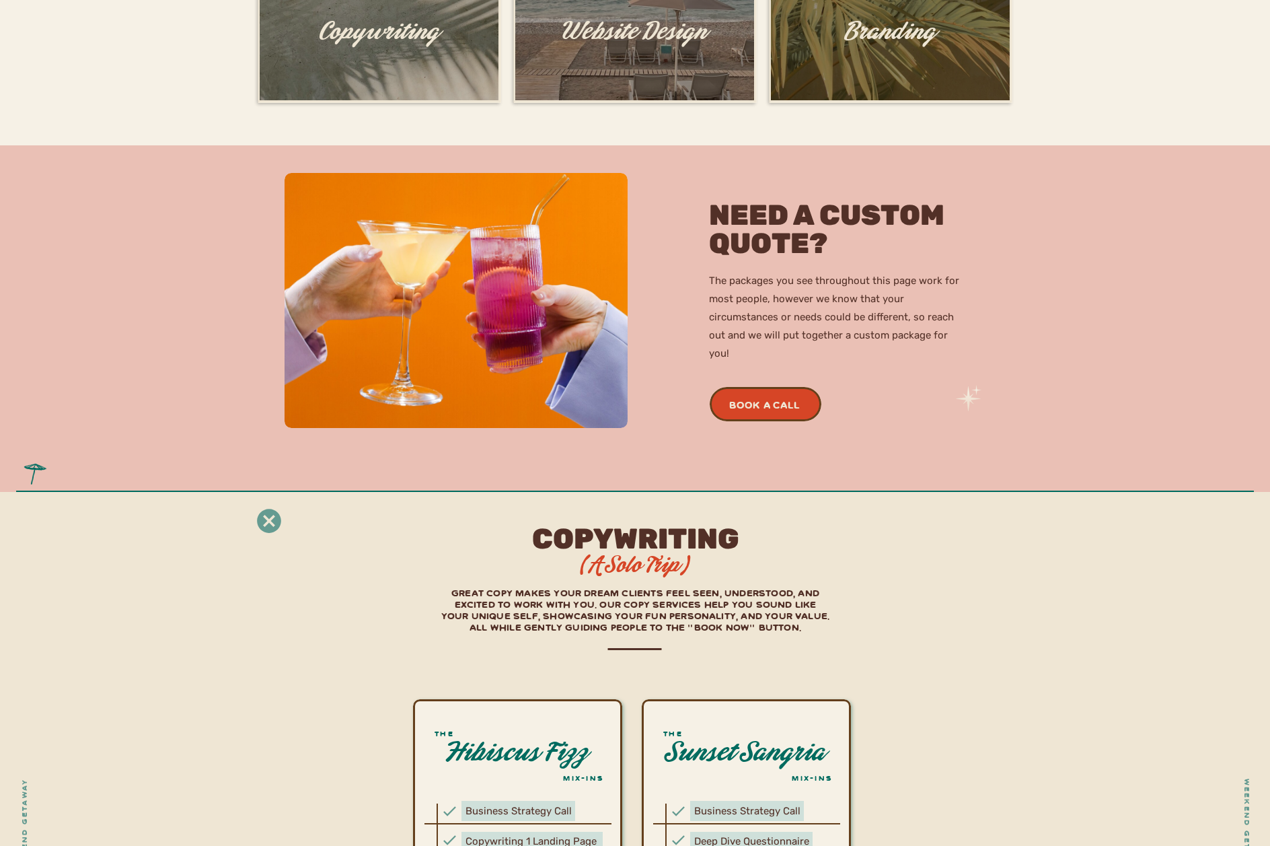
scroll to position [4649, 0]
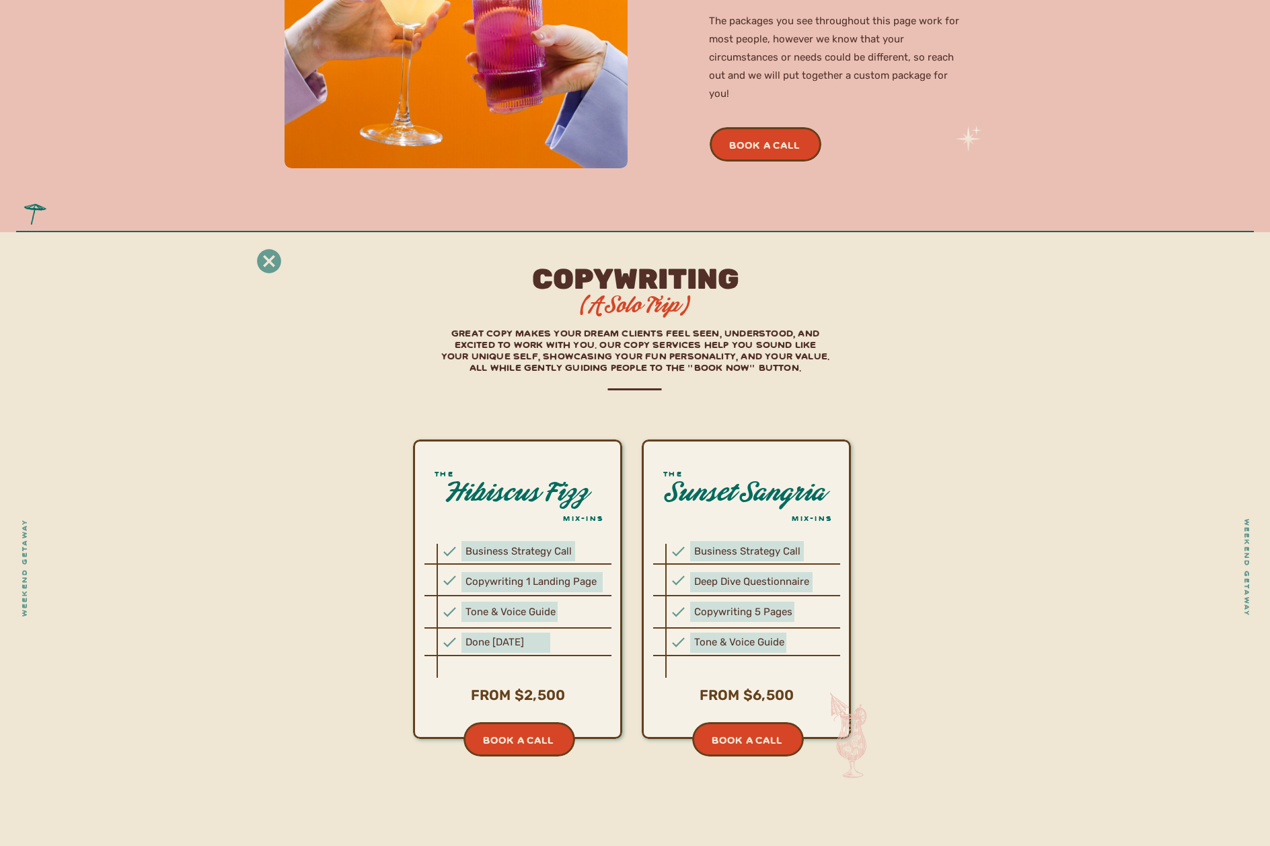
click at [268, 267] on icon at bounding box center [269, 261] width 24 height 24
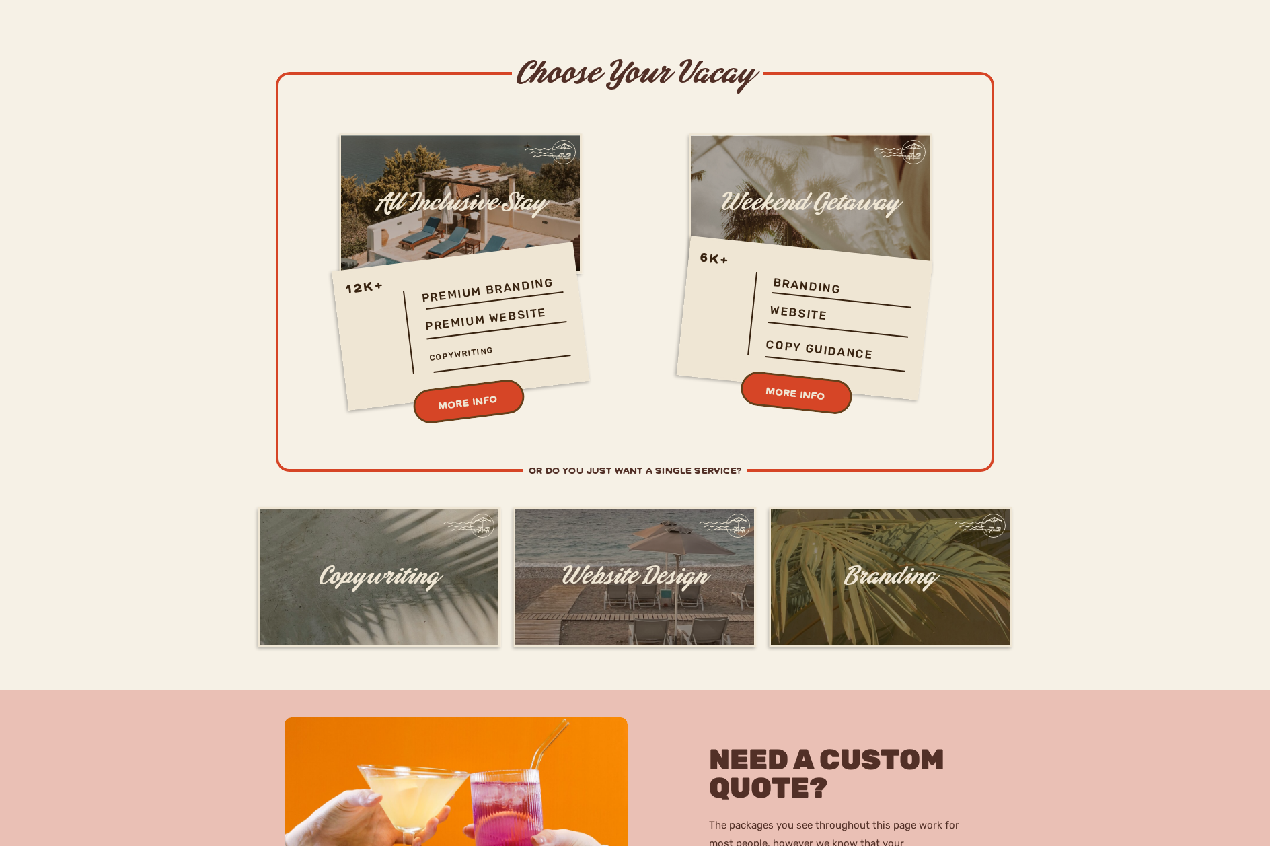
scroll to position [3837, 0]
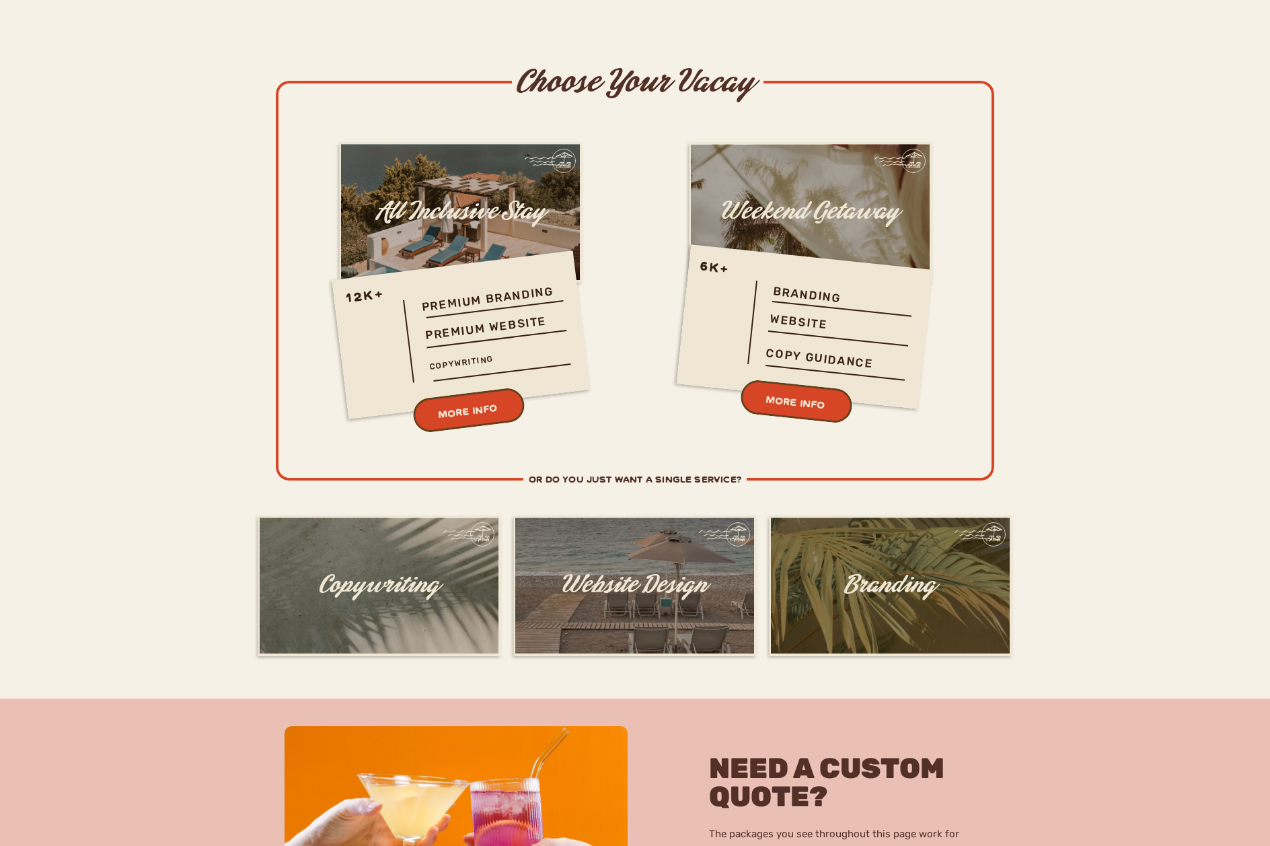
click at [652, 573] on h1 "Website Design" at bounding box center [634, 572] width 241 height 1
click at [651, 572] on h1 "Website Design" at bounding box center [634, 572] width 241 height 1
click at [640, 573] on h1 "Website Design" at bounding box center [634, 572] width 241 height 1
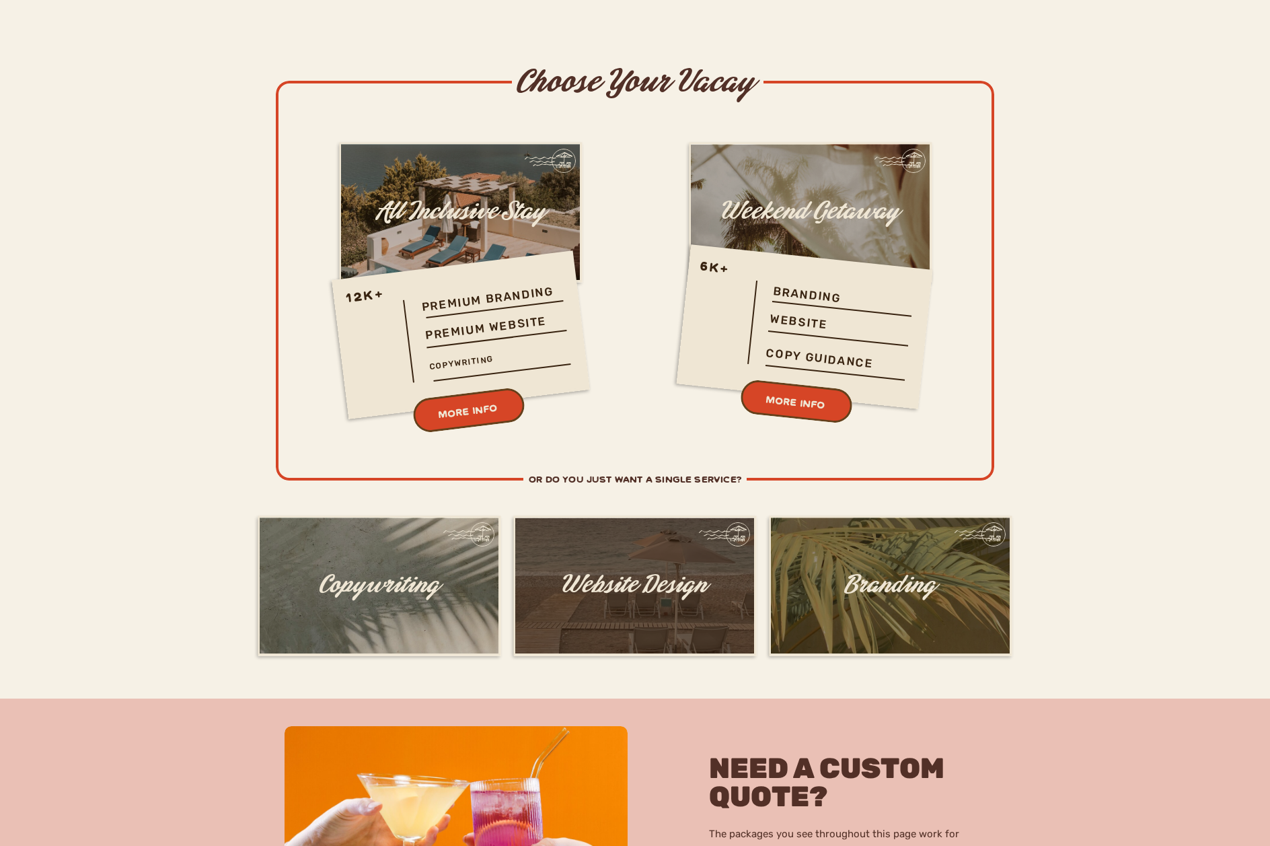
click at [603, 543] on div at bounding box center [634, 585] width 239 height 136
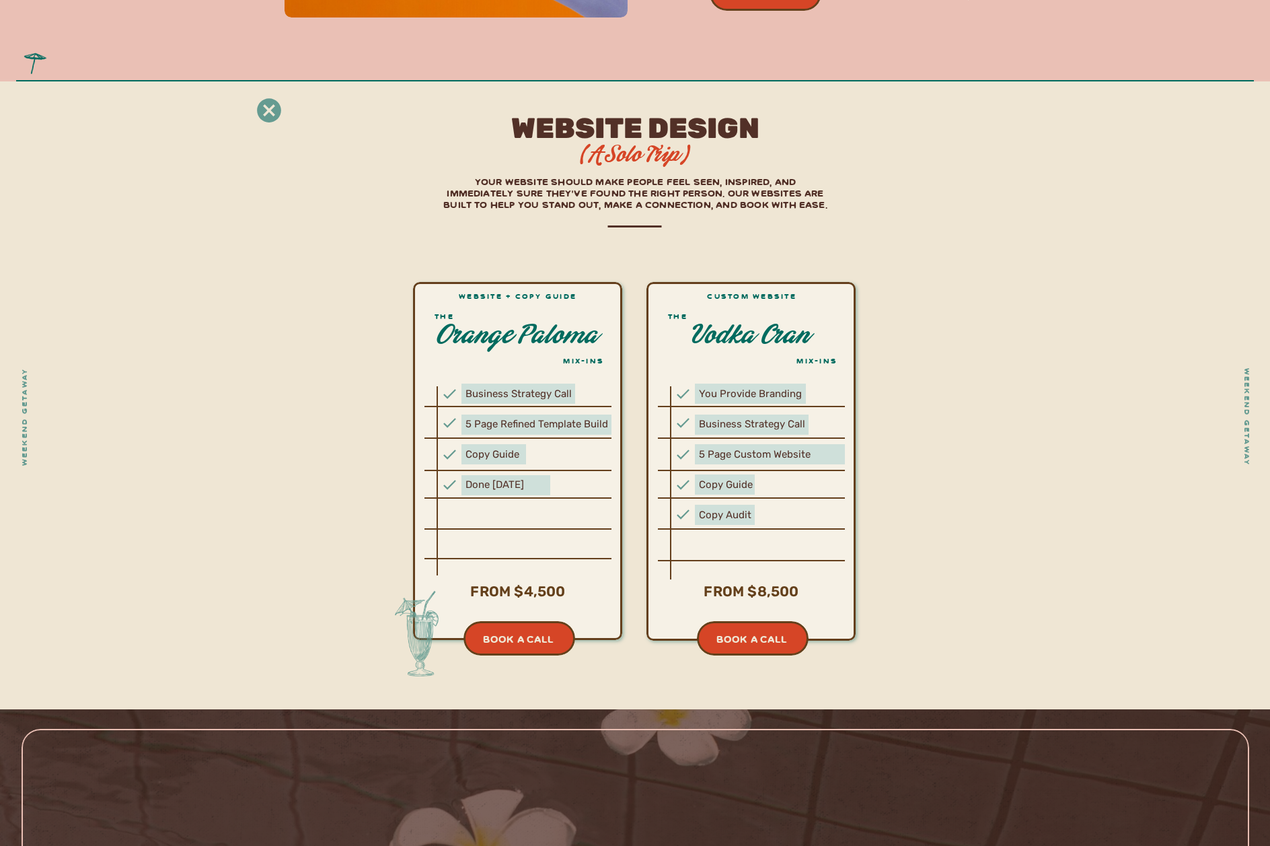
scroll to position [4777, 0]
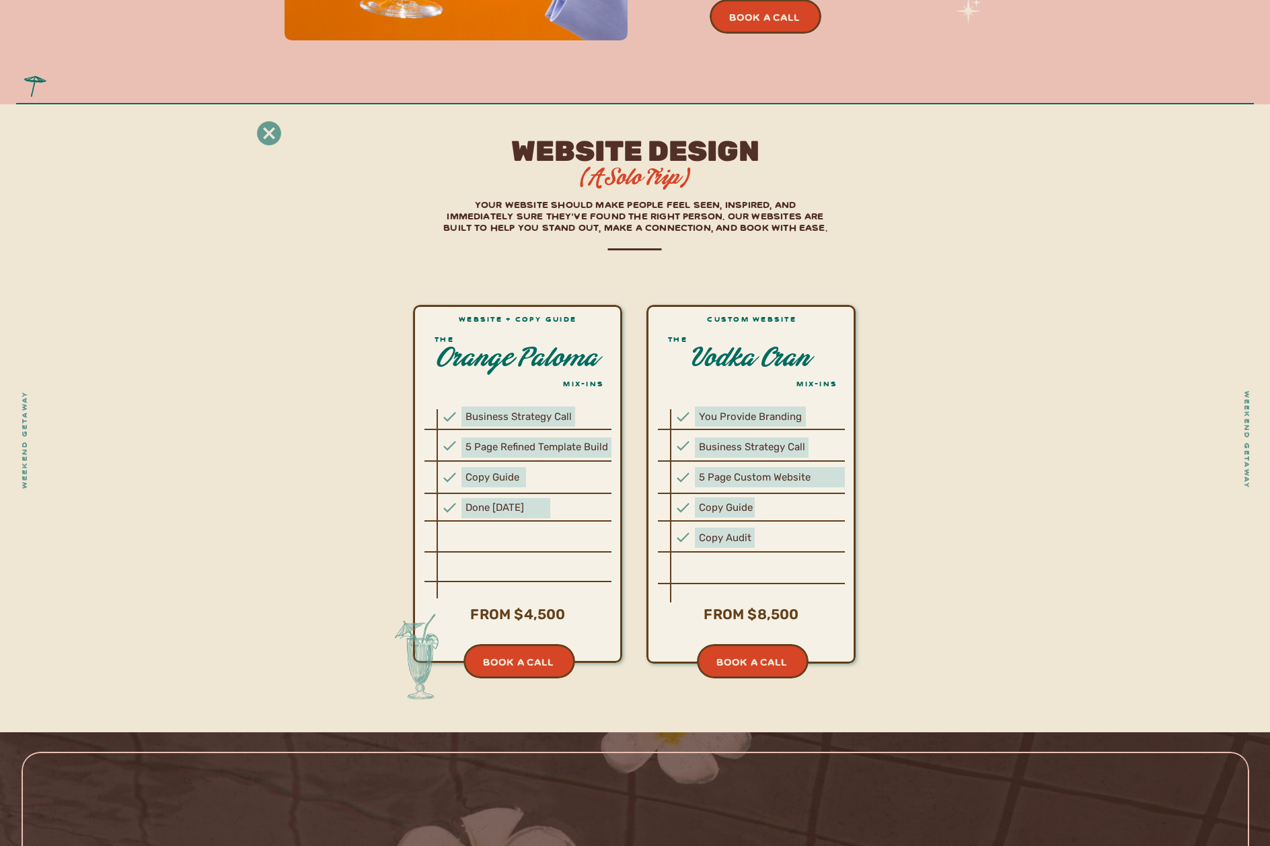
click at [272, 131] on icon at bounding box center [269, 133] width 30 height 30
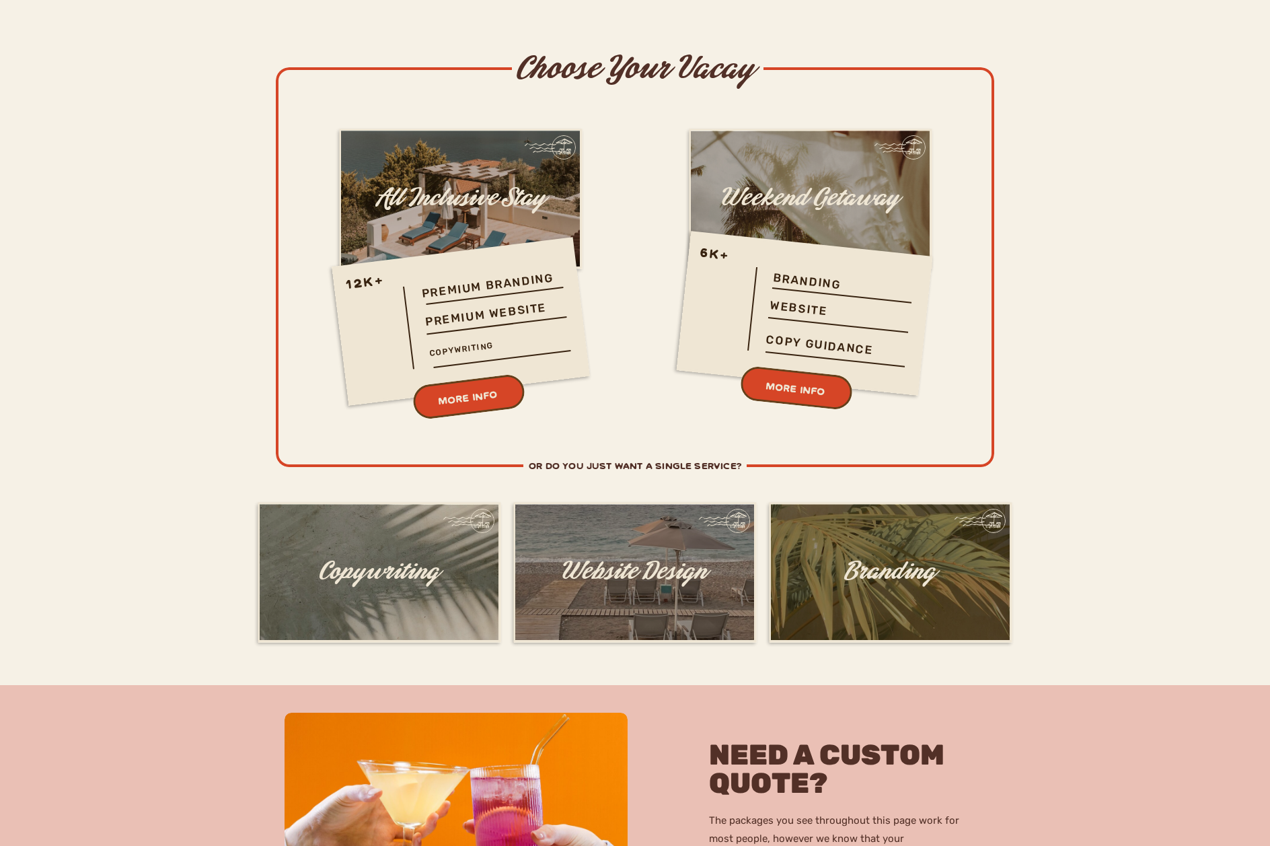
scroll to position [3837, 0]
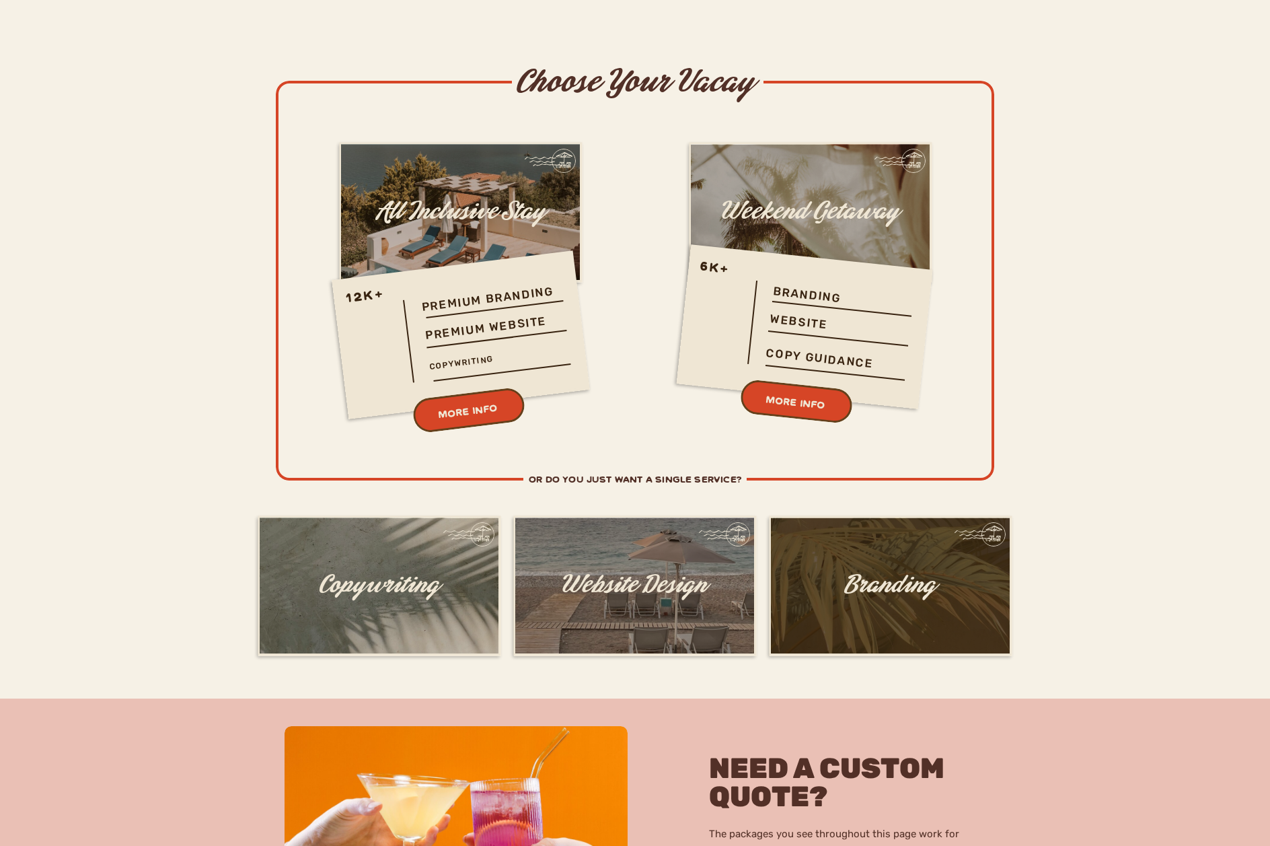
click at [859, 545] on div at bounding box center [890, 585] width 239 height 136
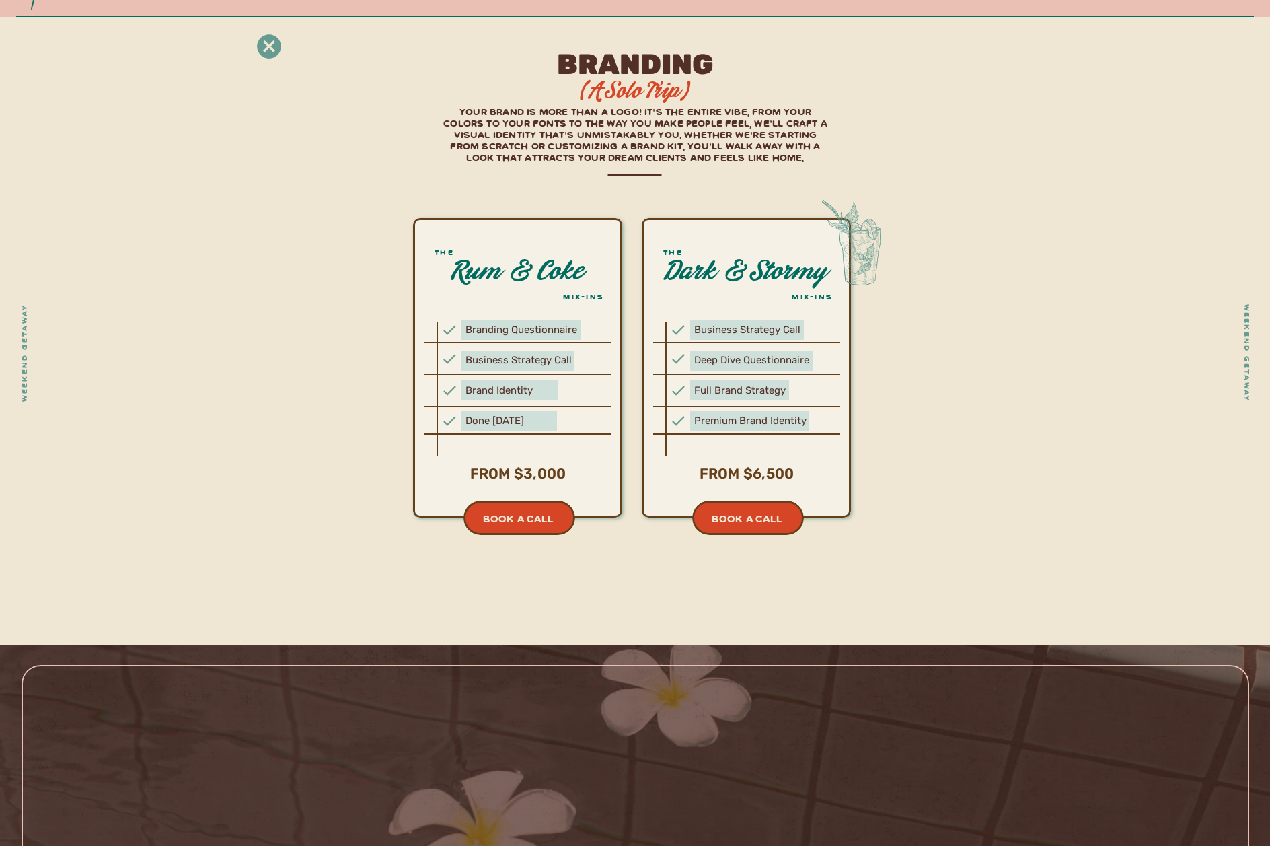
scroll to position [4882, 0]
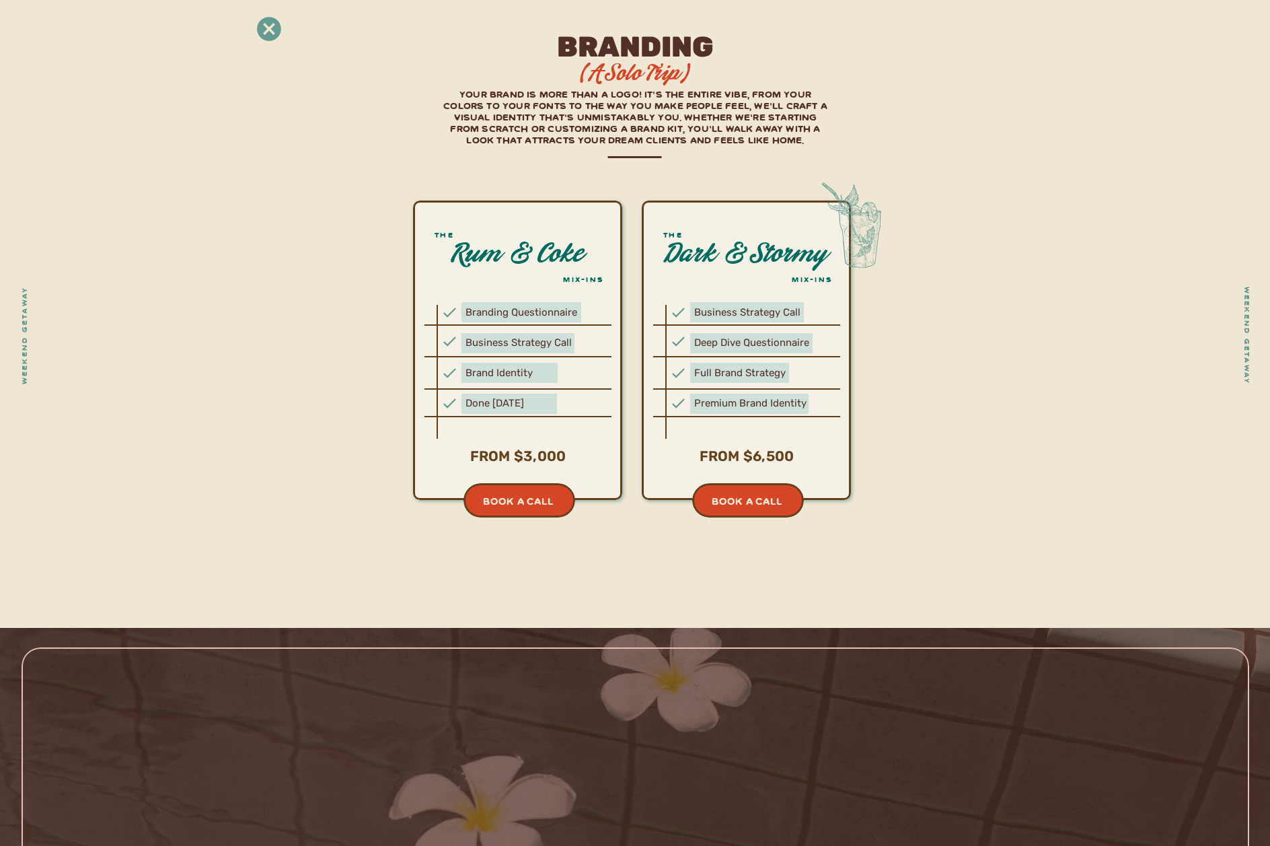
click at [269, 28] on icon at bounding box center [269, 29] width 30 height 30
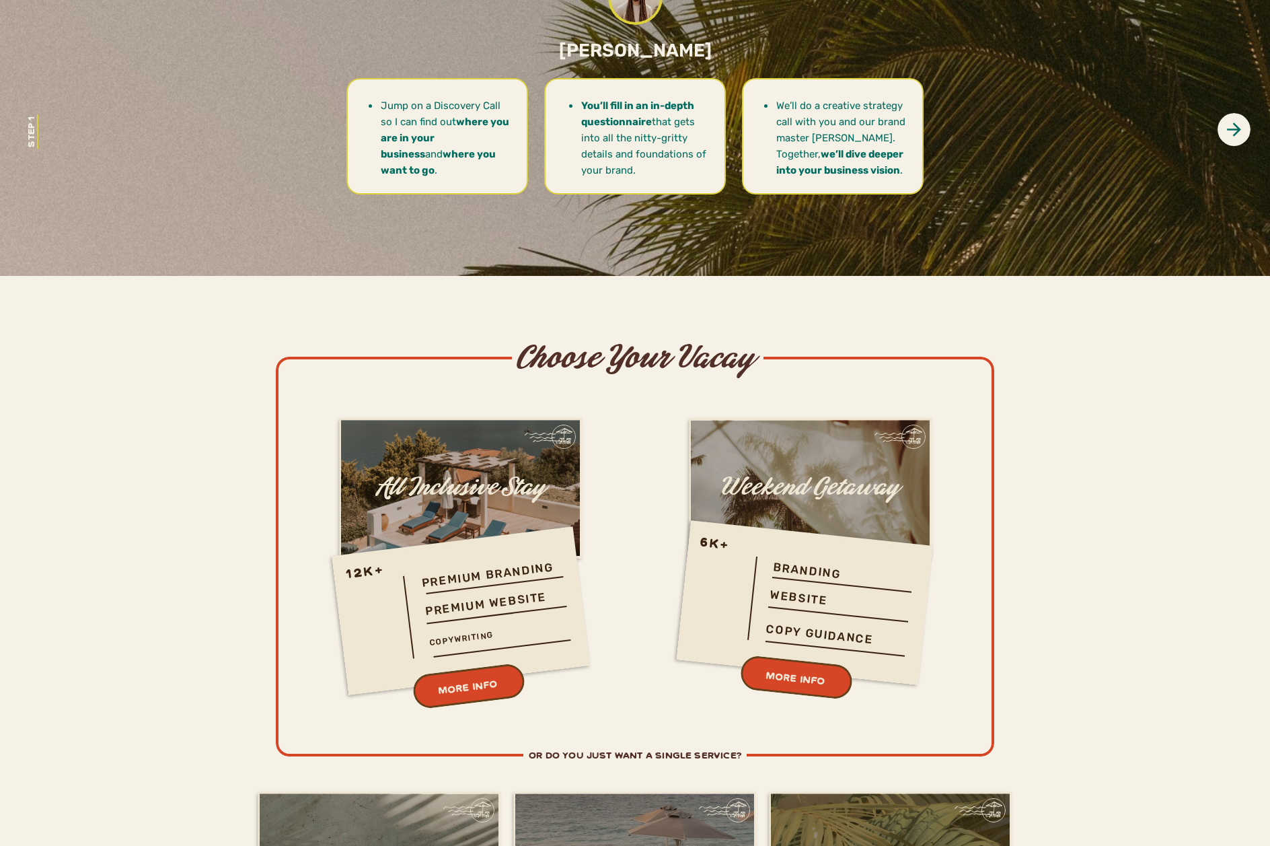
scroll to position [3611, 0]
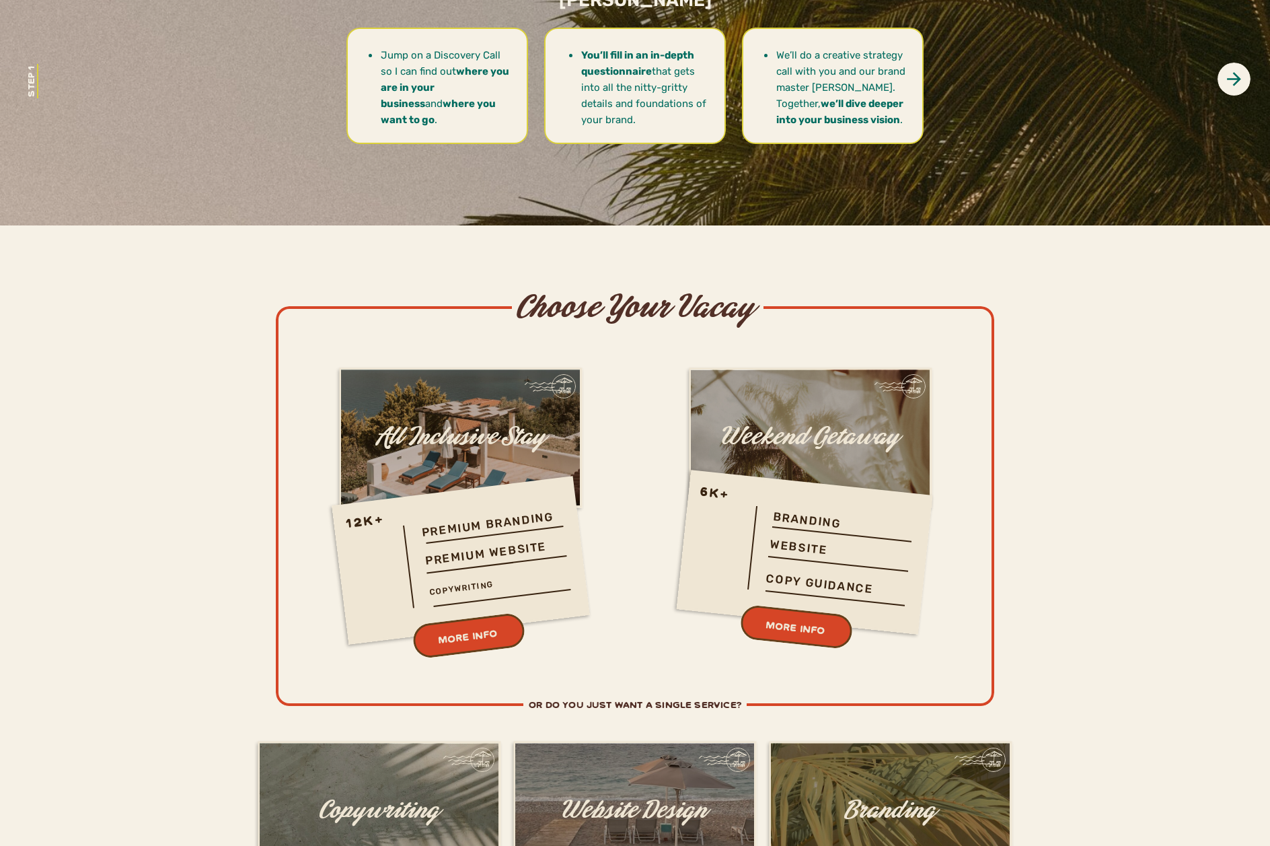
click at [688, 700] on h2 "or do you just want a single service?" at bounding box center [635, 706] width 434 height 16
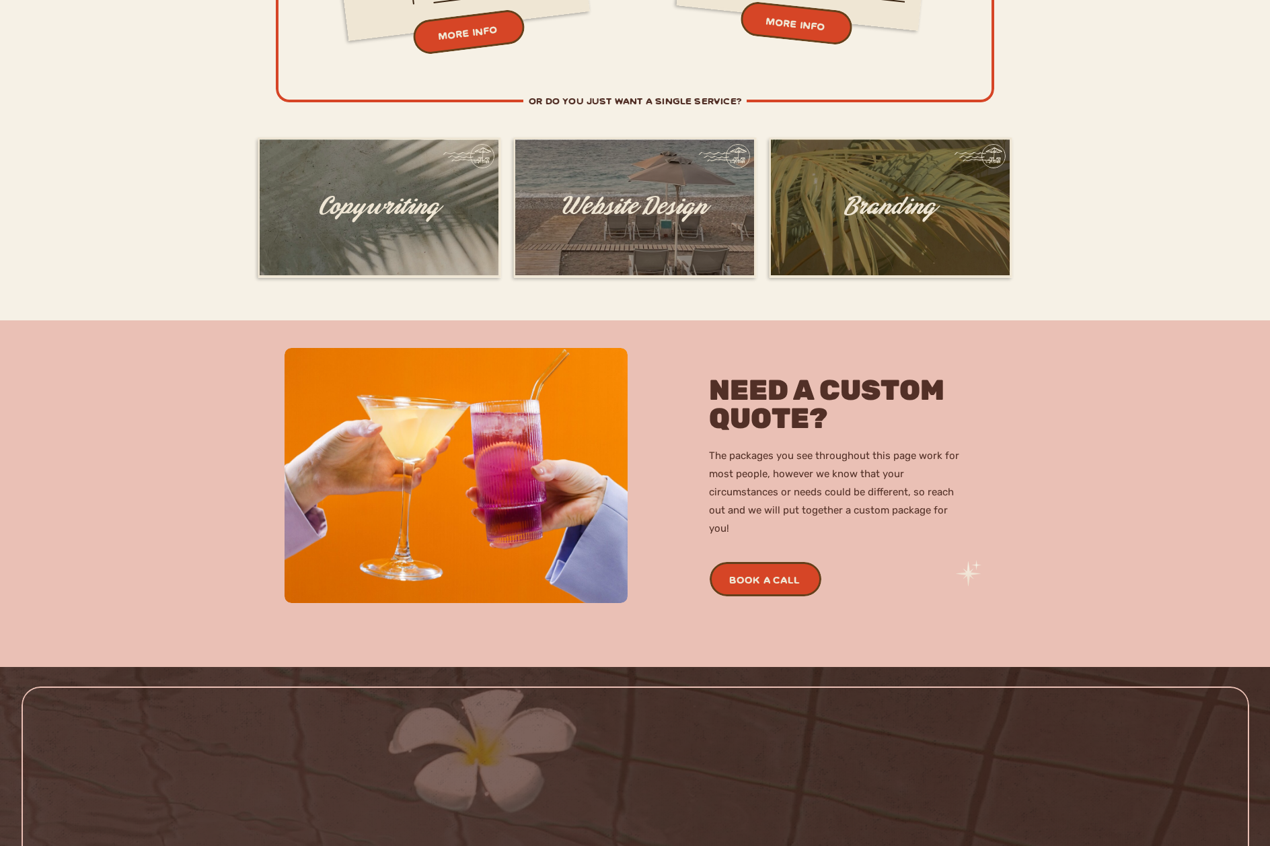
scroll to position [3947, 0]
